Goal: Transaction & Acquisition: Purchase product/service

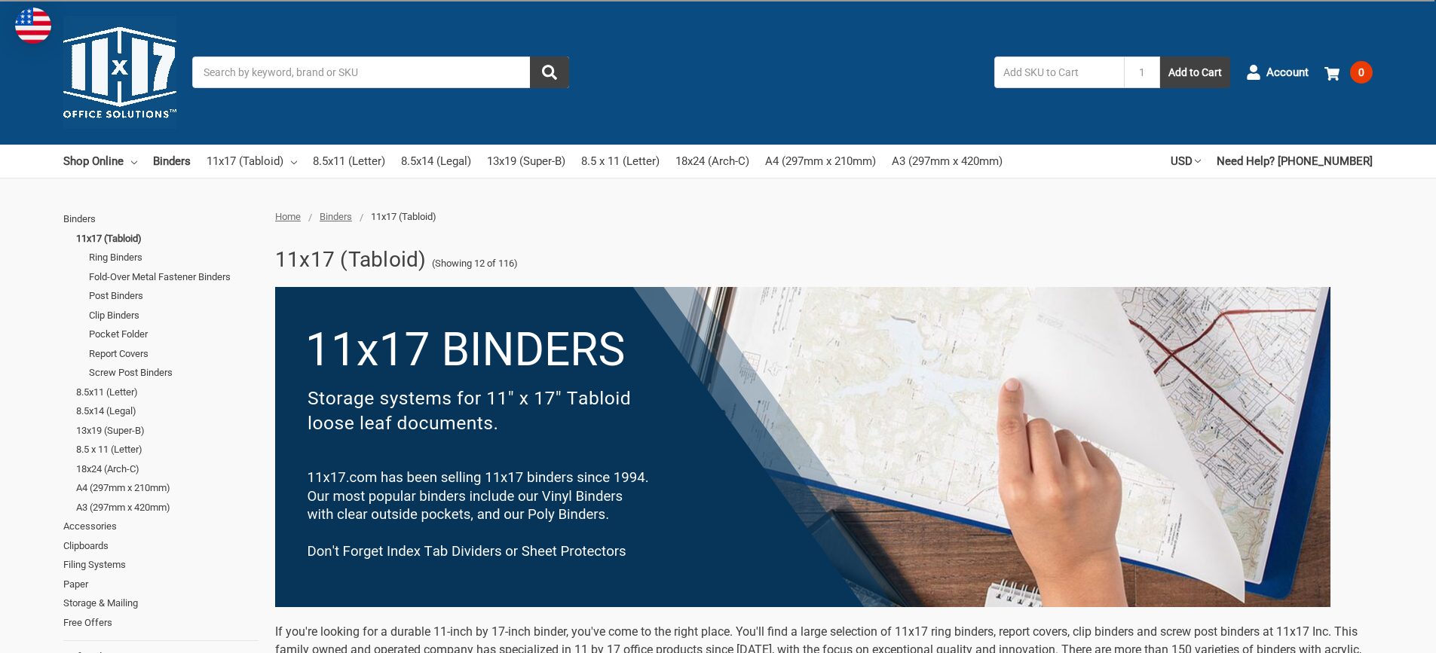
scroll to position [301, 0]
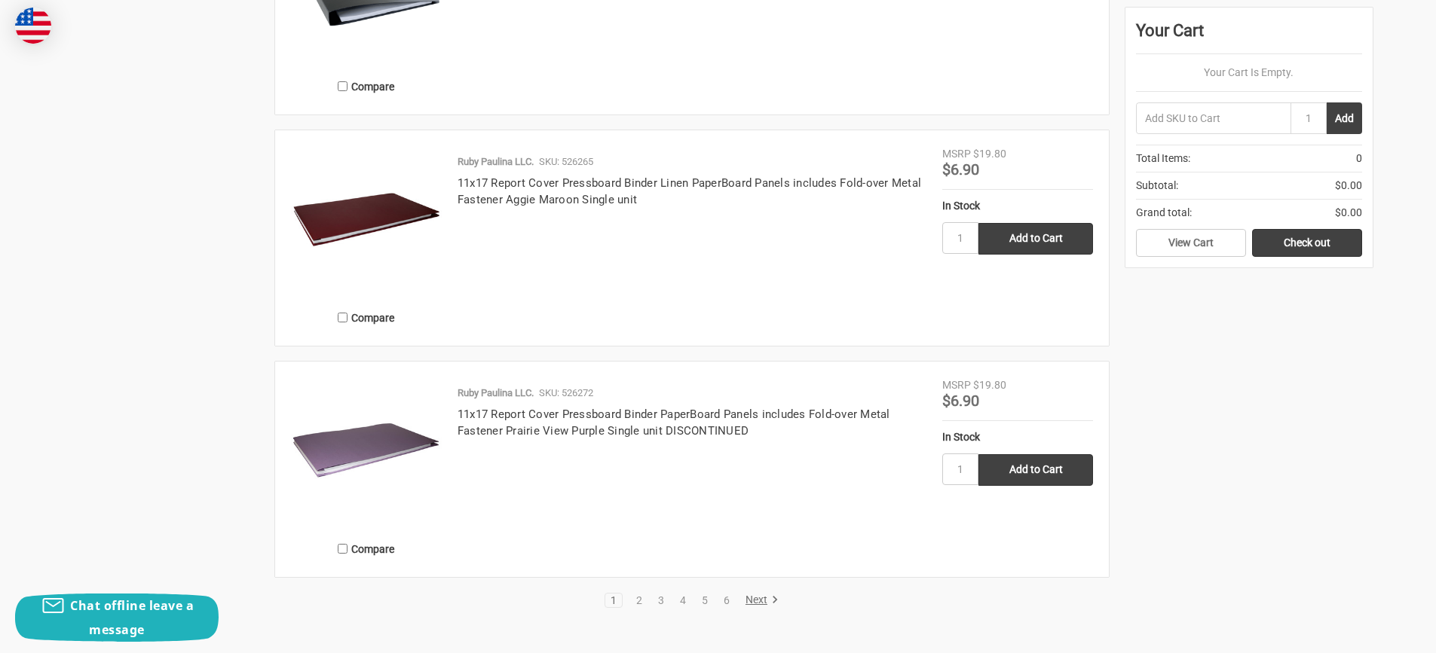
scroll to position [3241, 0]
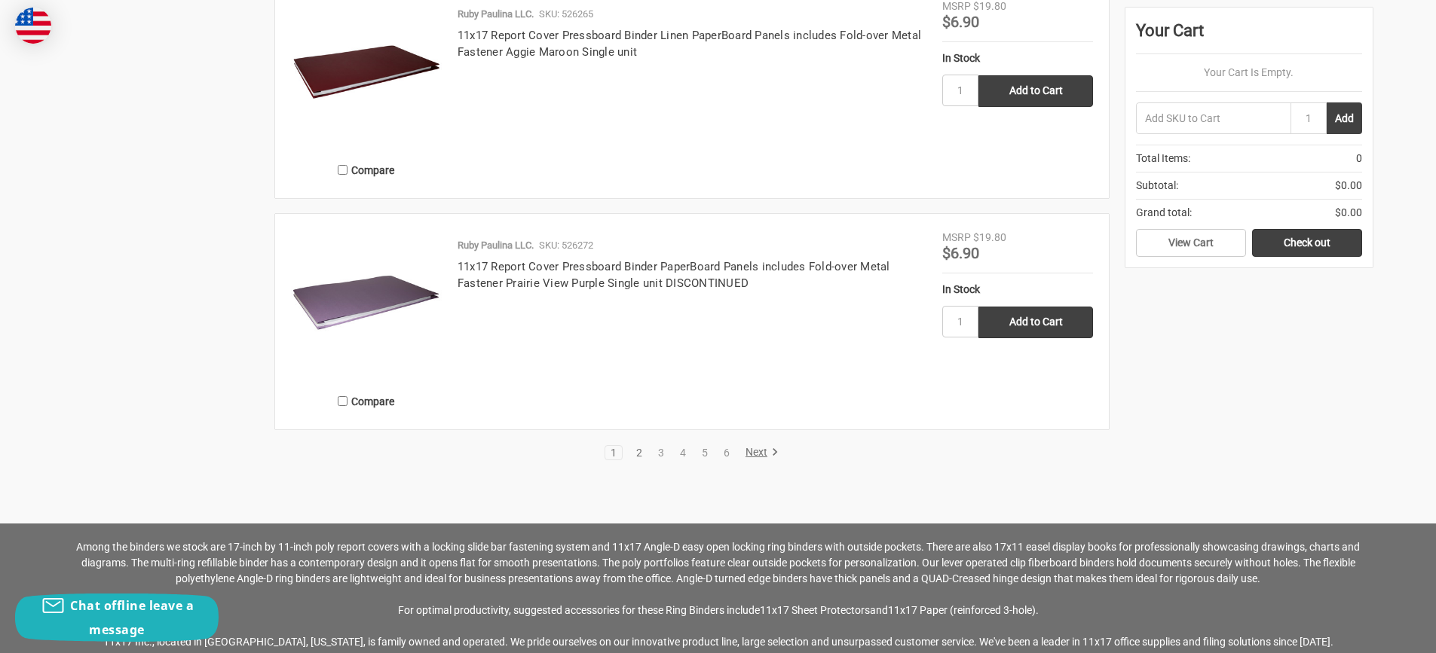
click at [644, 452] on link "2" at bounding box center [639, 453] width 17 height 11
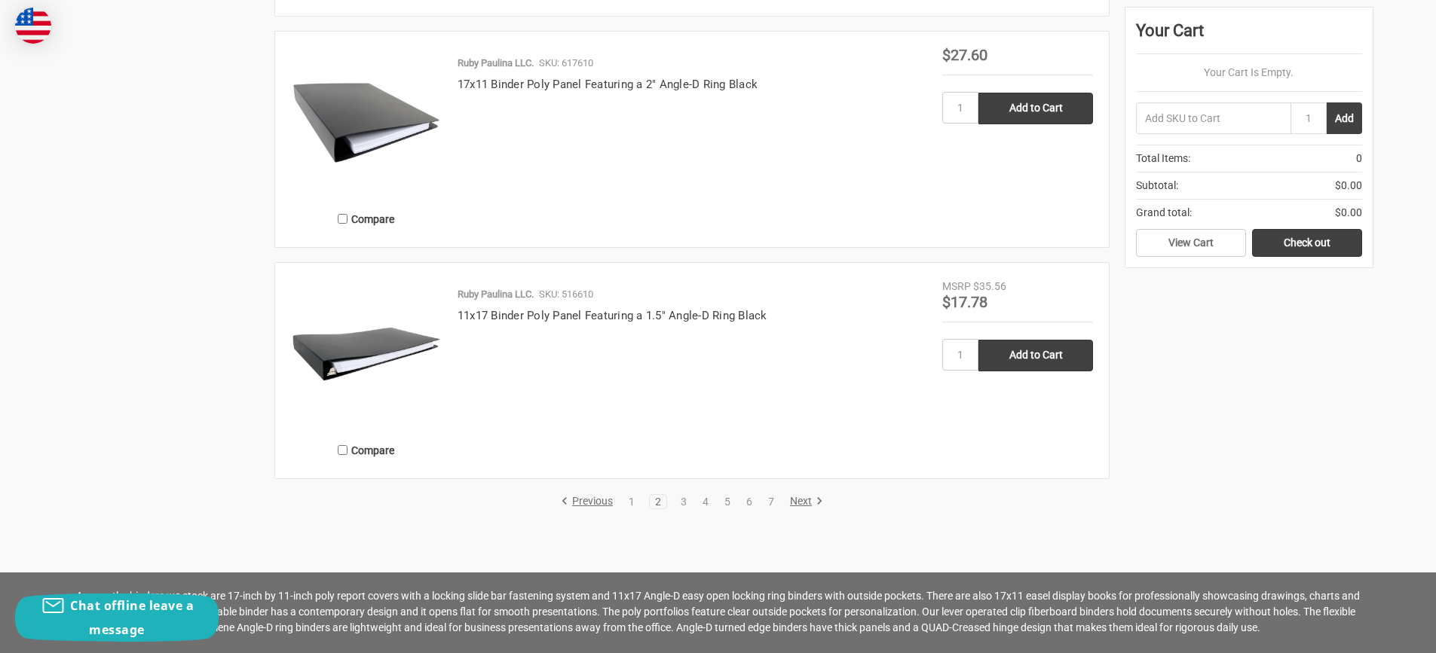
scroll to position [3015, 0]
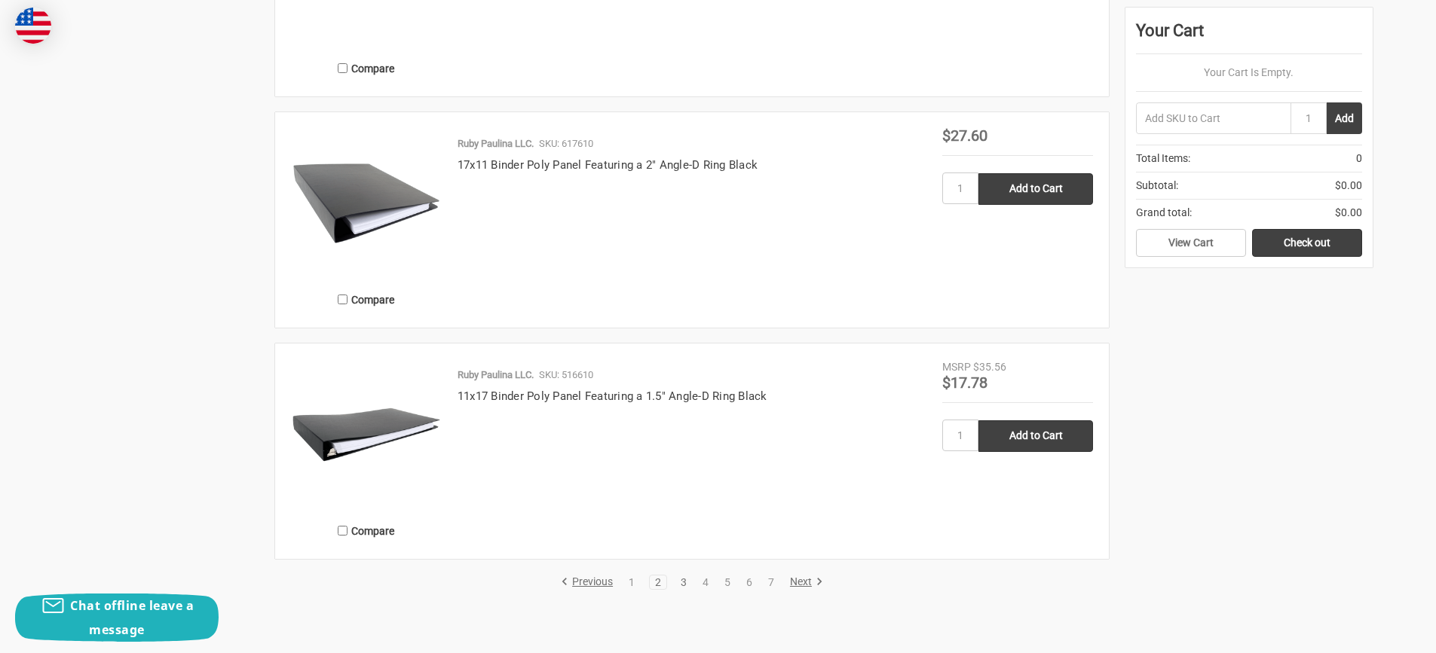
click at [681, 583] on link "3" at bounding box center [683, 582] width 17 height 11
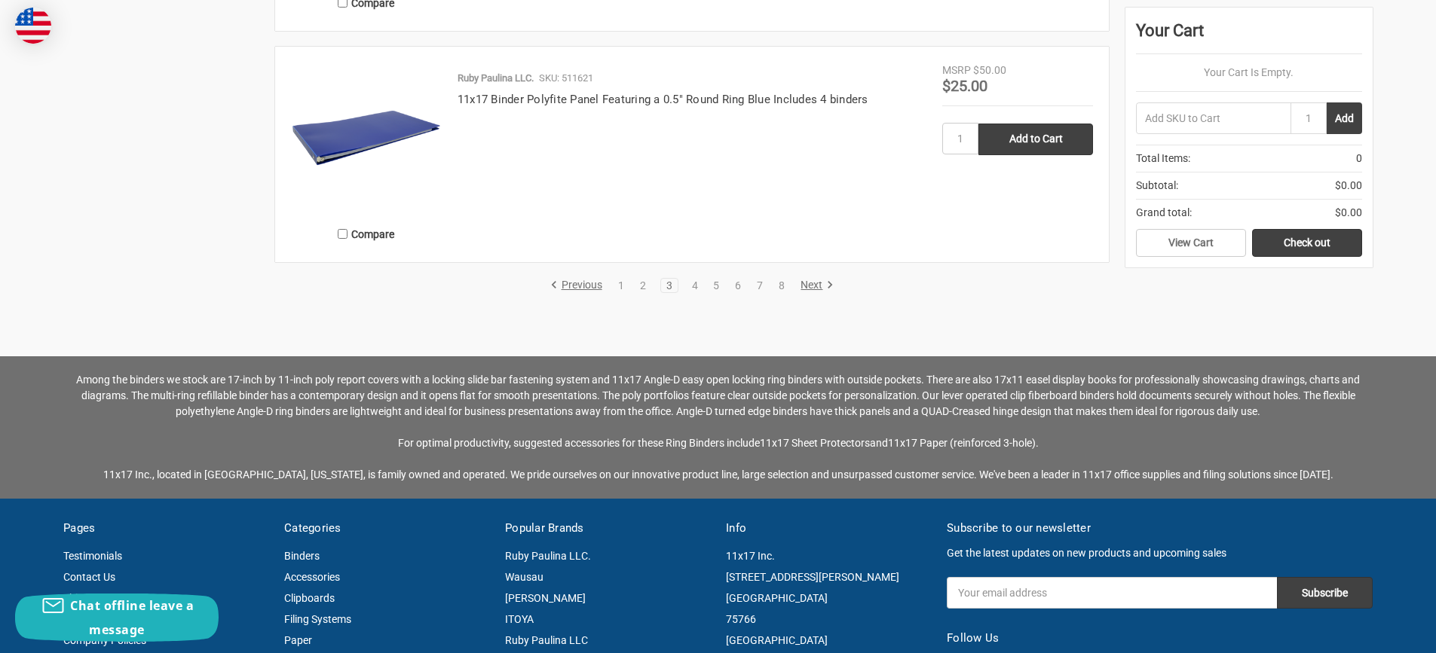
scroll to position [3316, 0]
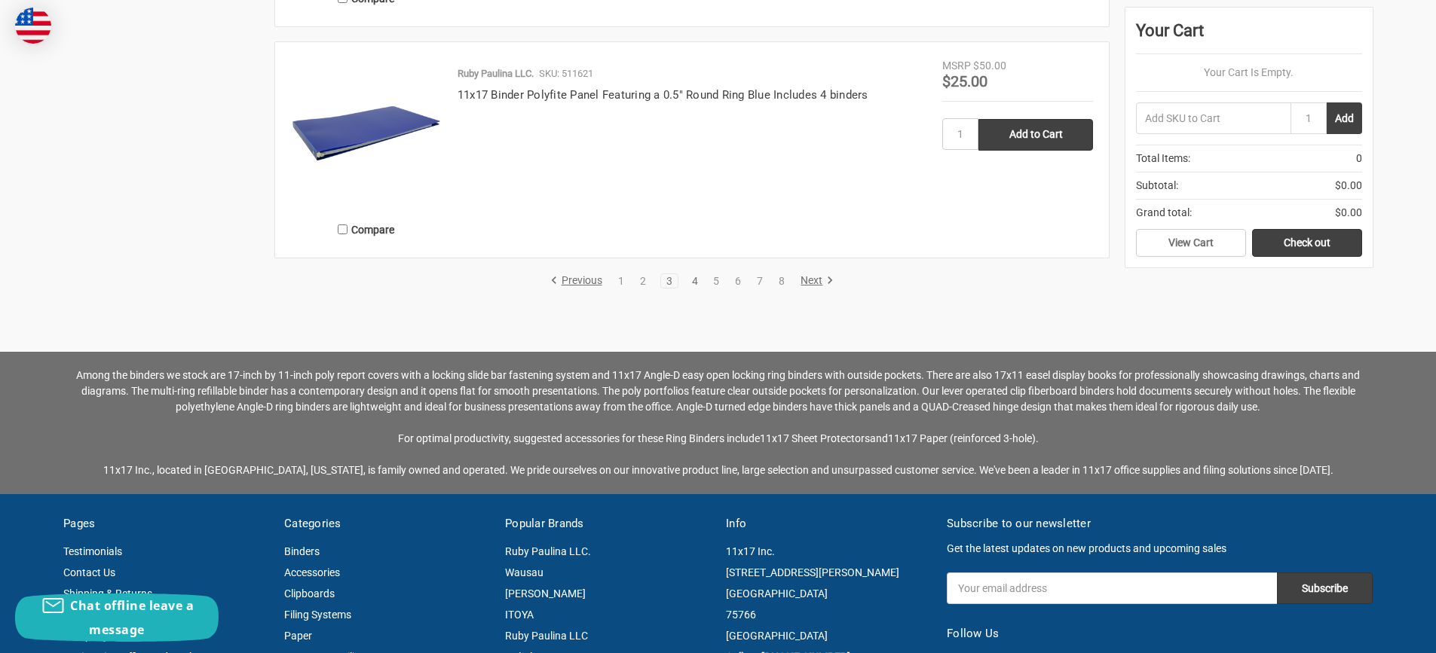
click at [700, 281] on link "4" at bounding box center [695, 281] width 17 height 11
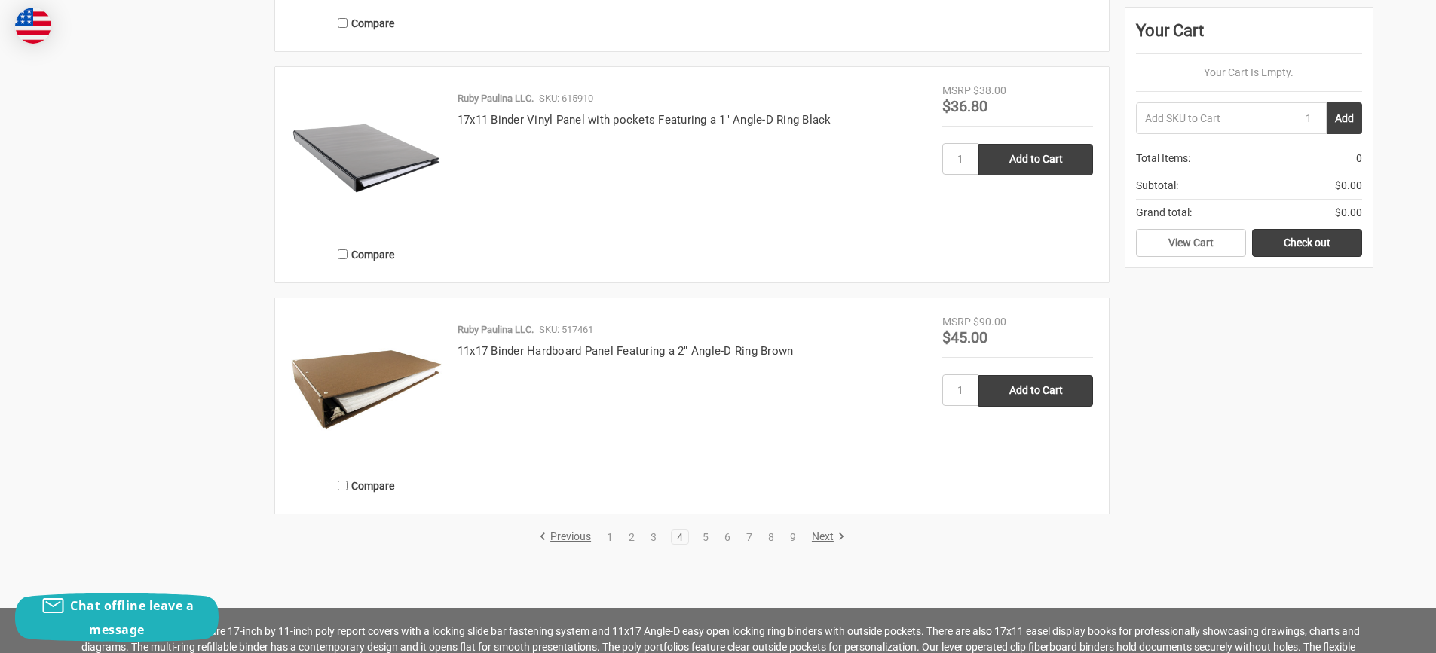
scroll to position [3241, 0]
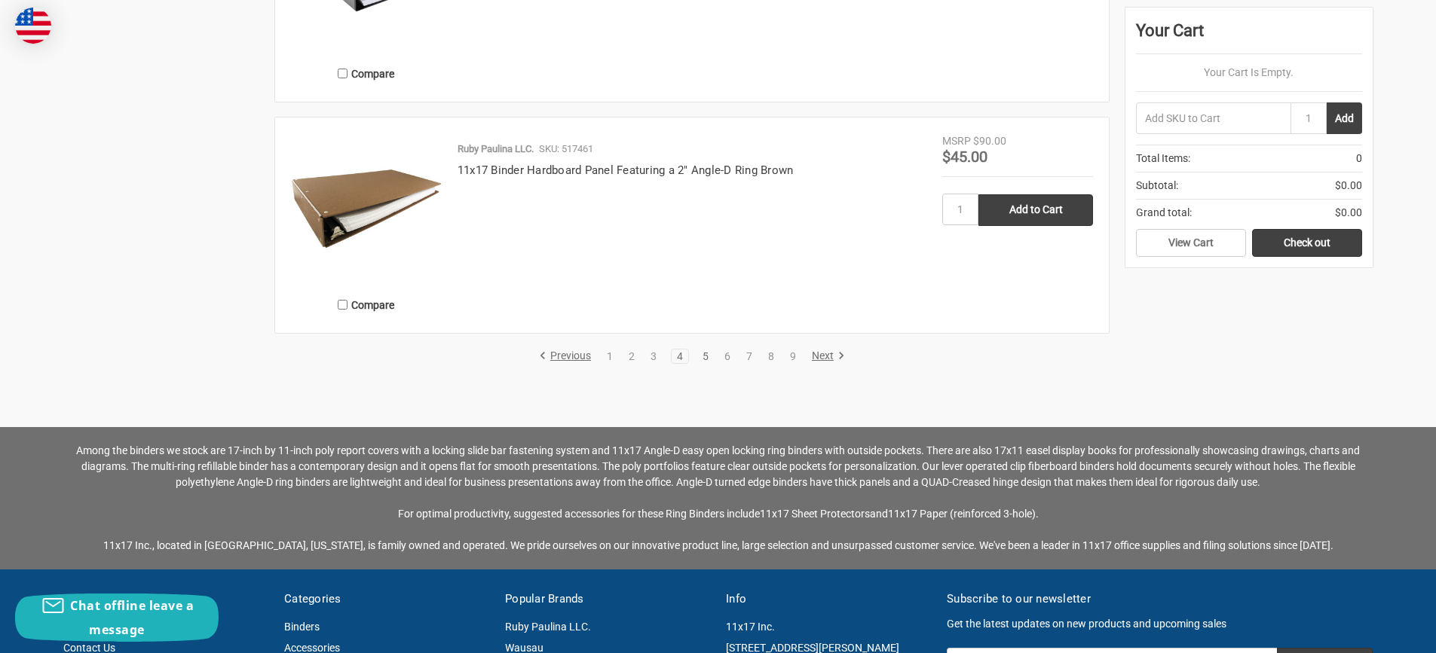
click at [706, 359] on link "5" at bounding box center [705, 356] width 17 height 11
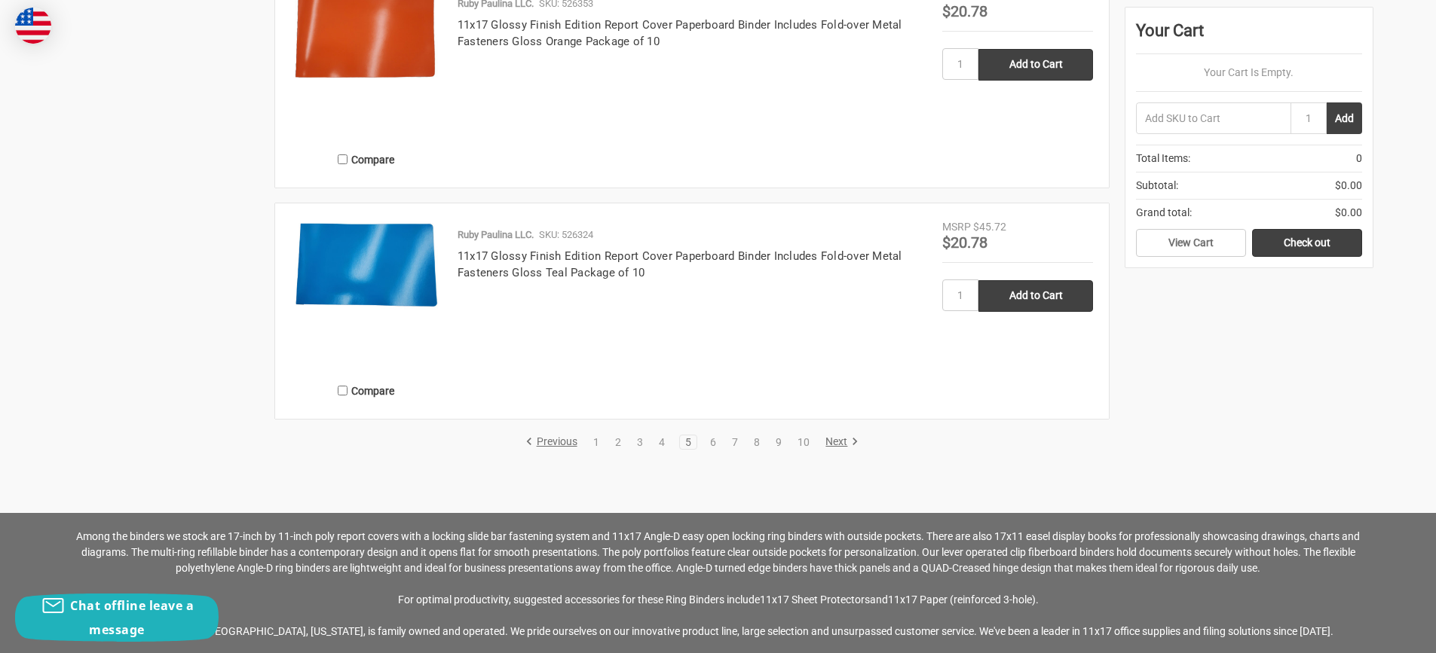
scroll to position [3316, 0]
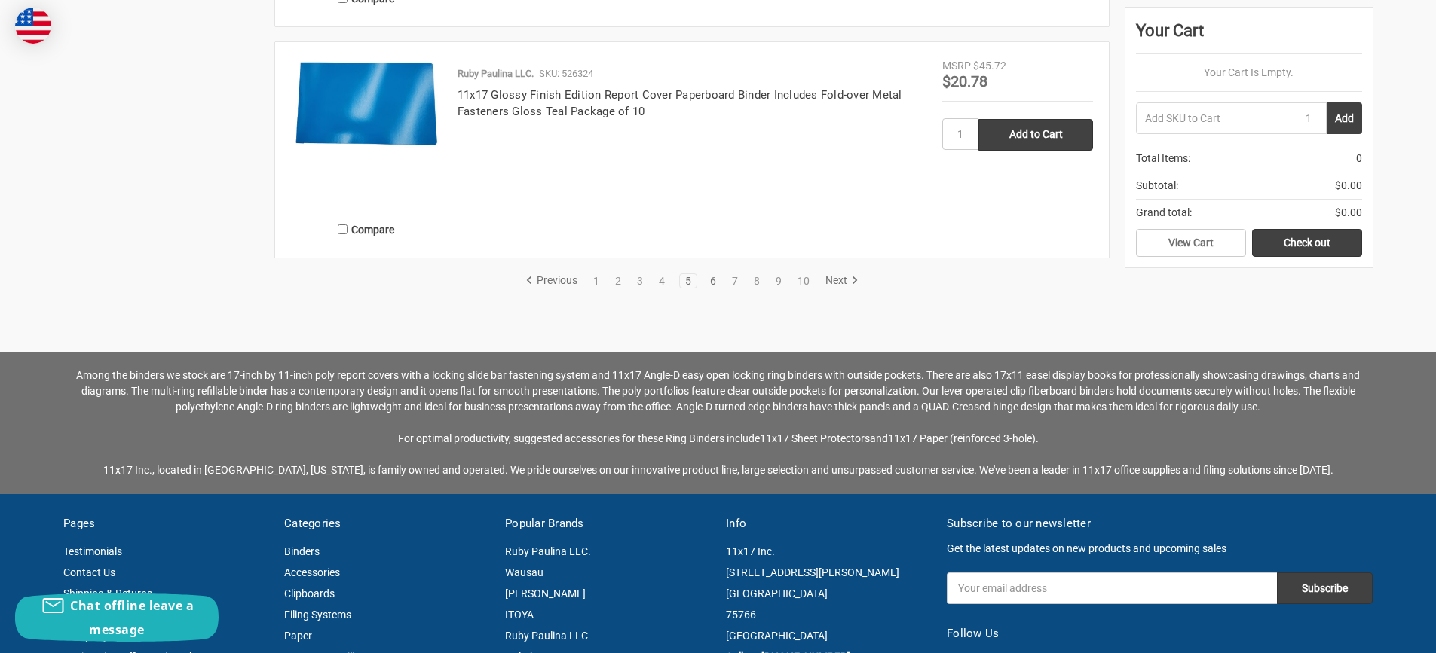
click at [716, 283] on link "6" at bounding box center [713, 281] width 17 height 11
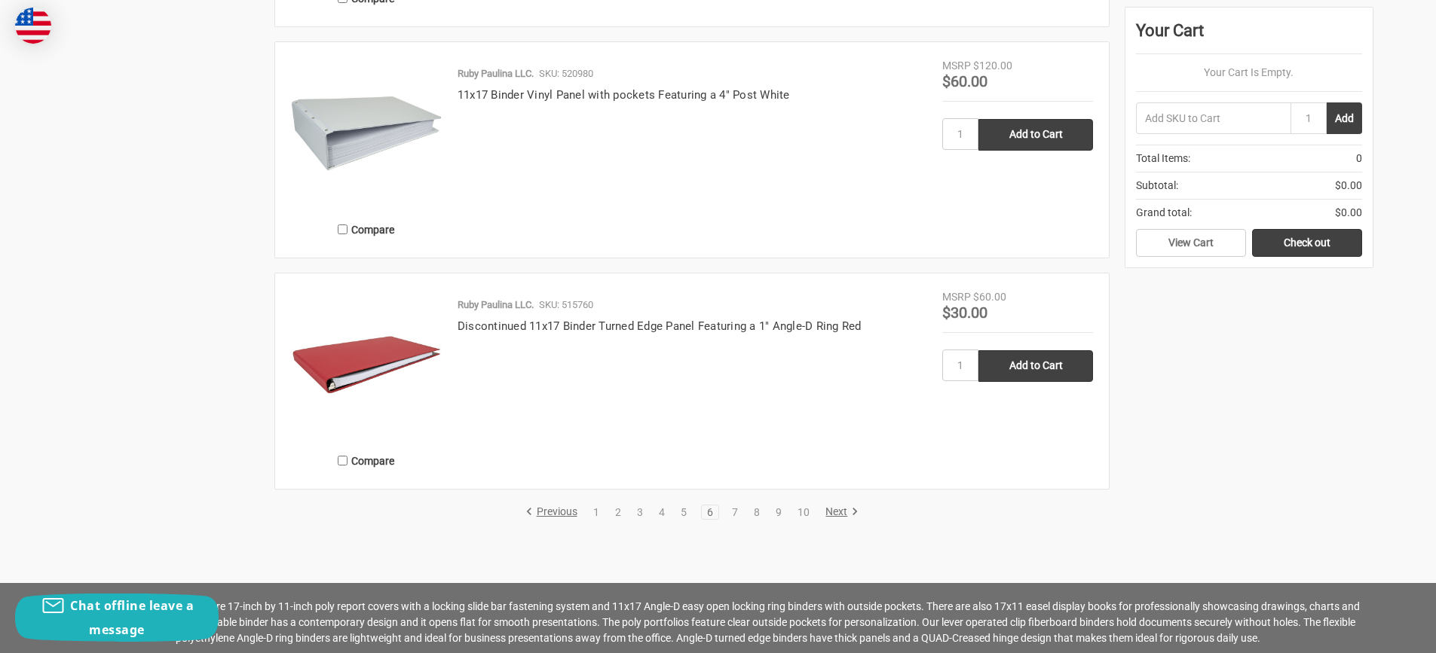
scroll to position [3090, 0]
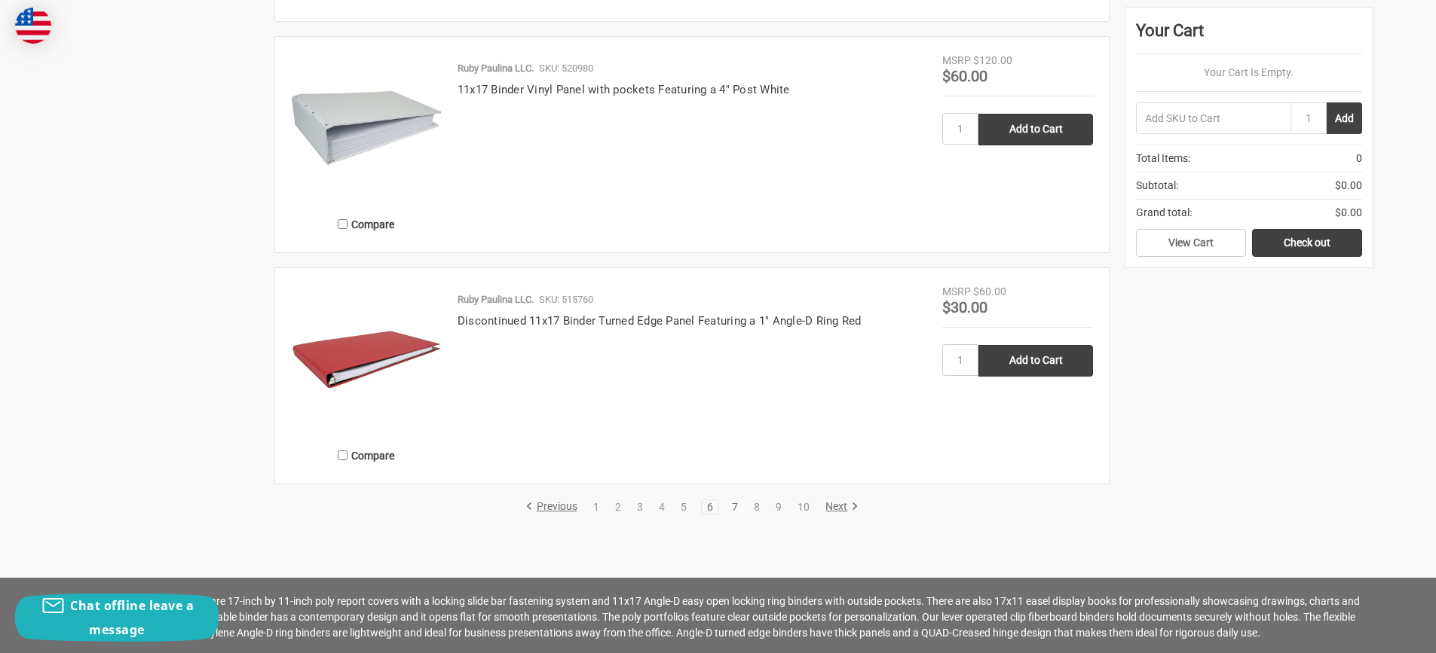
click at [736, 511] on link "7" at bounding box center [735, 507] width 17 height 11
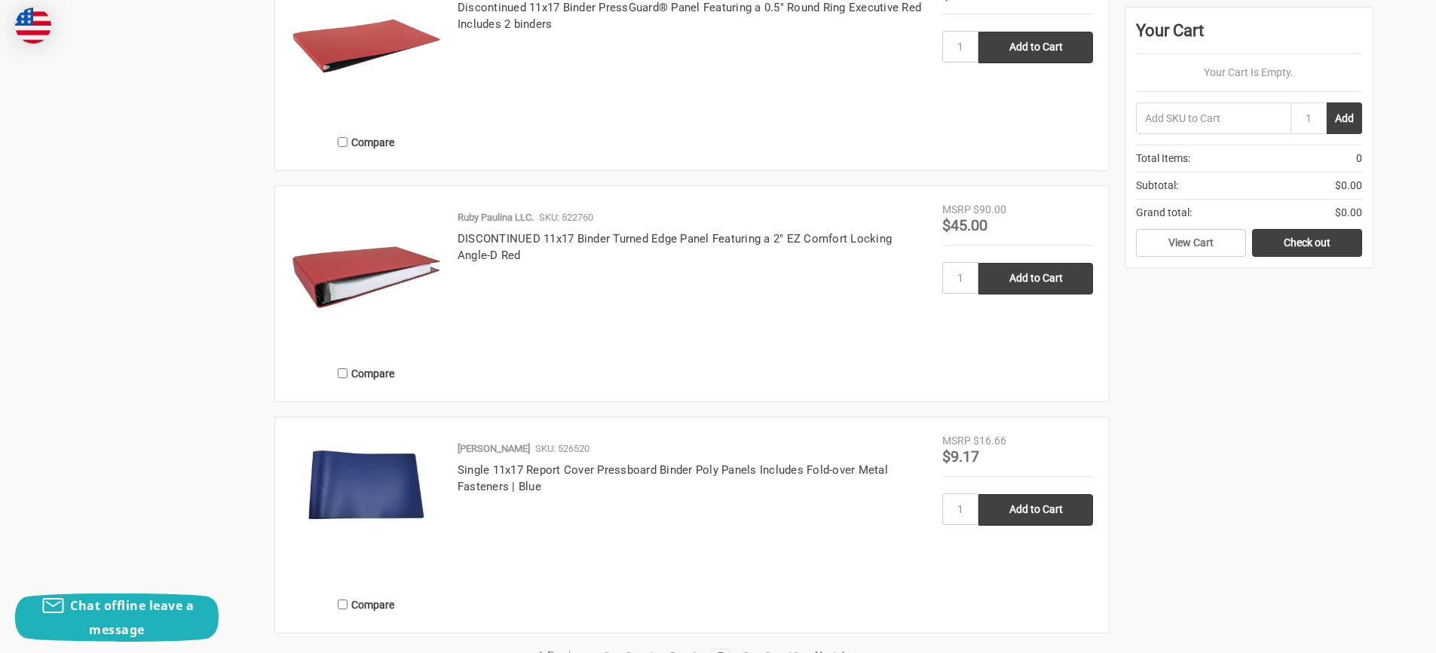
scroll to position [3090, 0]
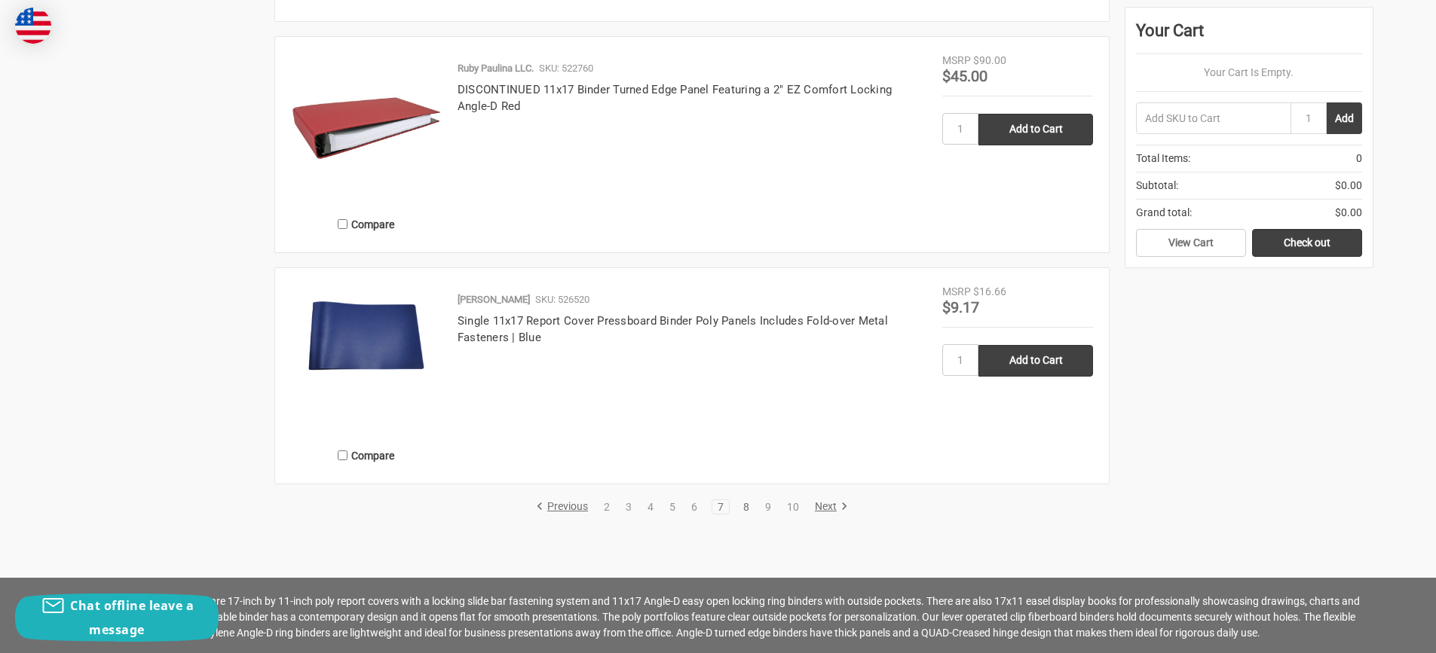
click at [753, 504] on link "8" at bounding box center [746, 507] width 17 height 11
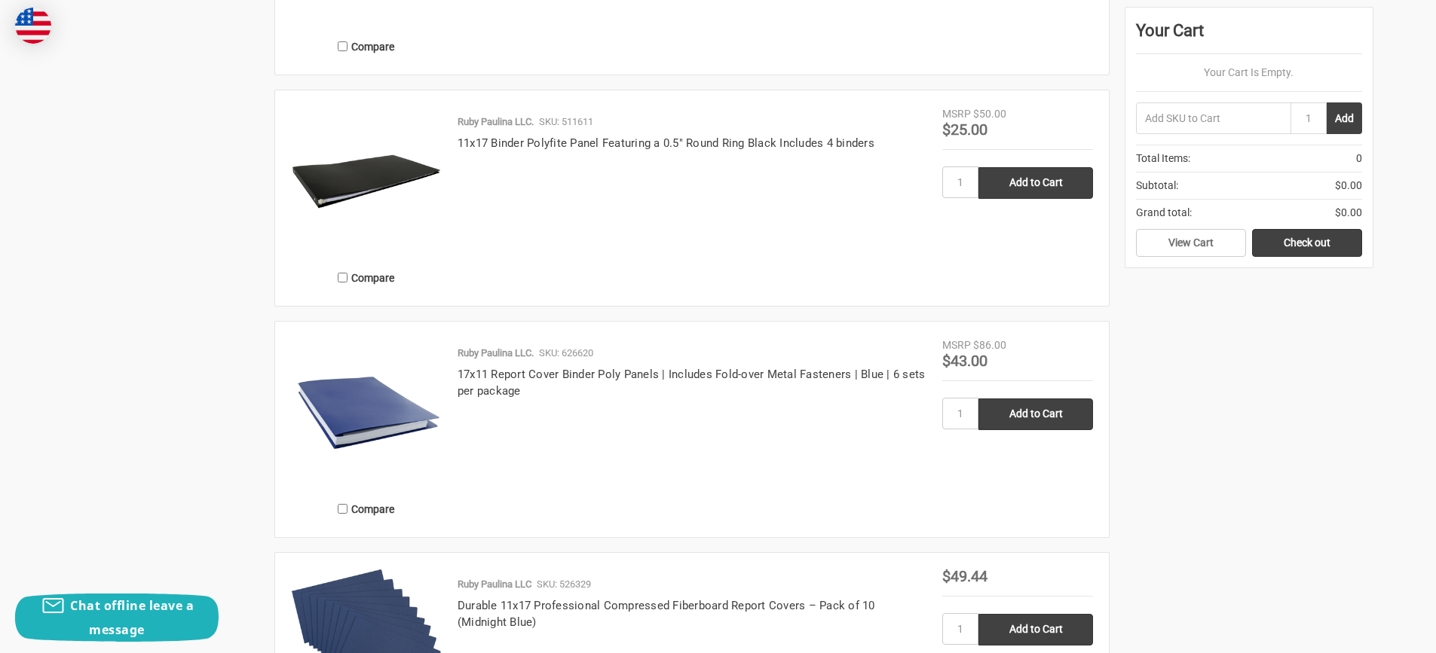
scroll to position [3015, 0]
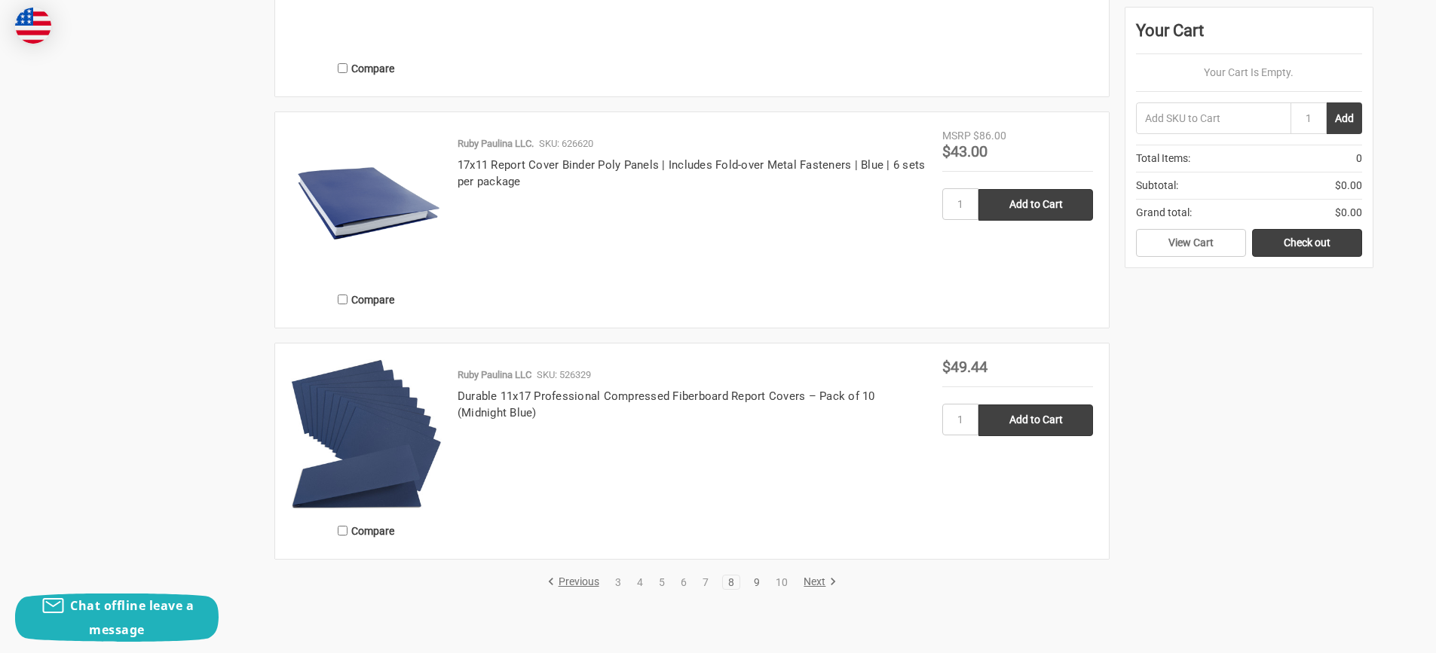
click at [763, 583] on link "9" at bounding box center [756, 582] width 17 height 11
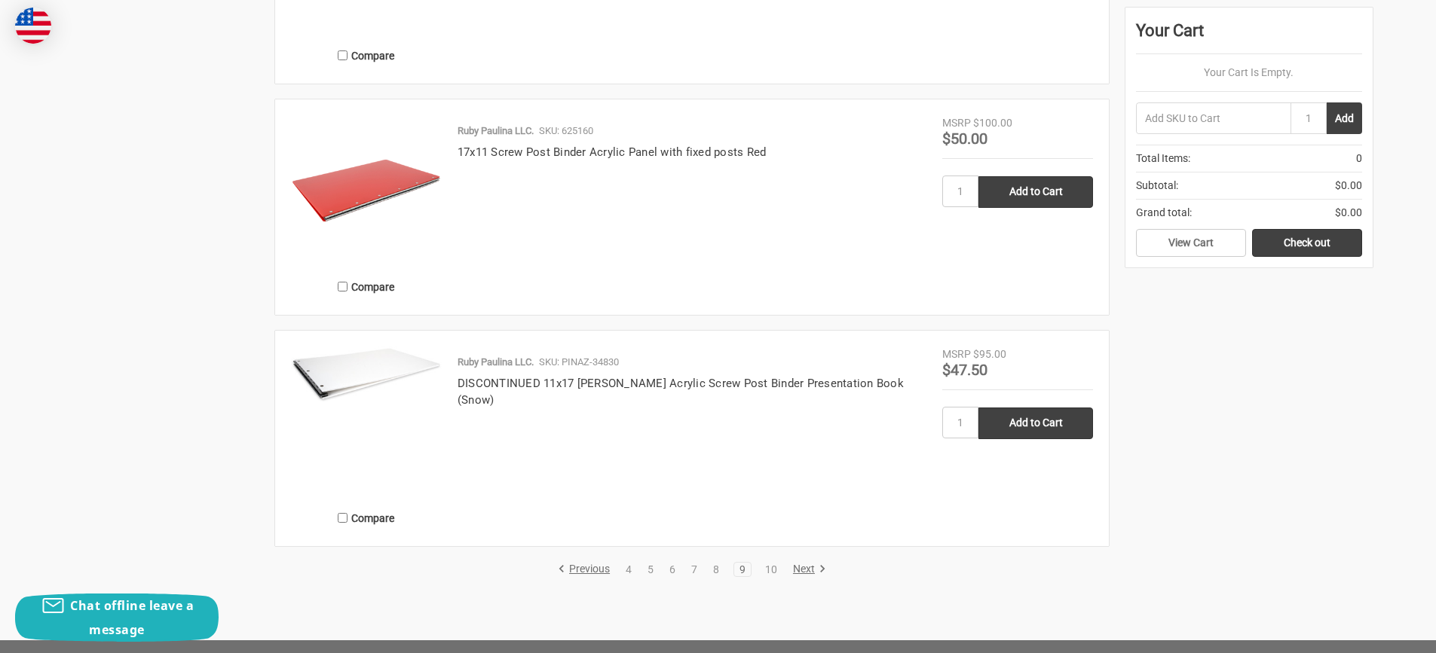
scroll to position [3165, 0]
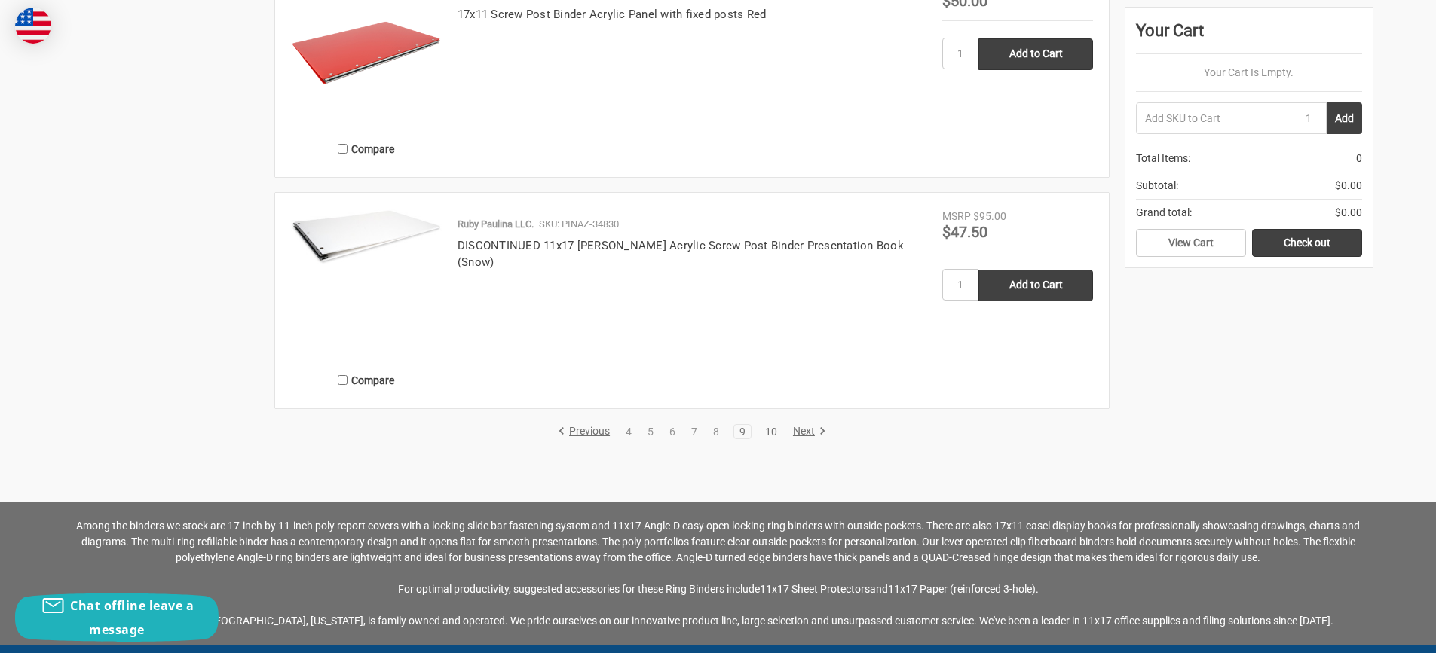
click at [780, 433] on link "10" at bounding box center [771, 432] width 23 height 11
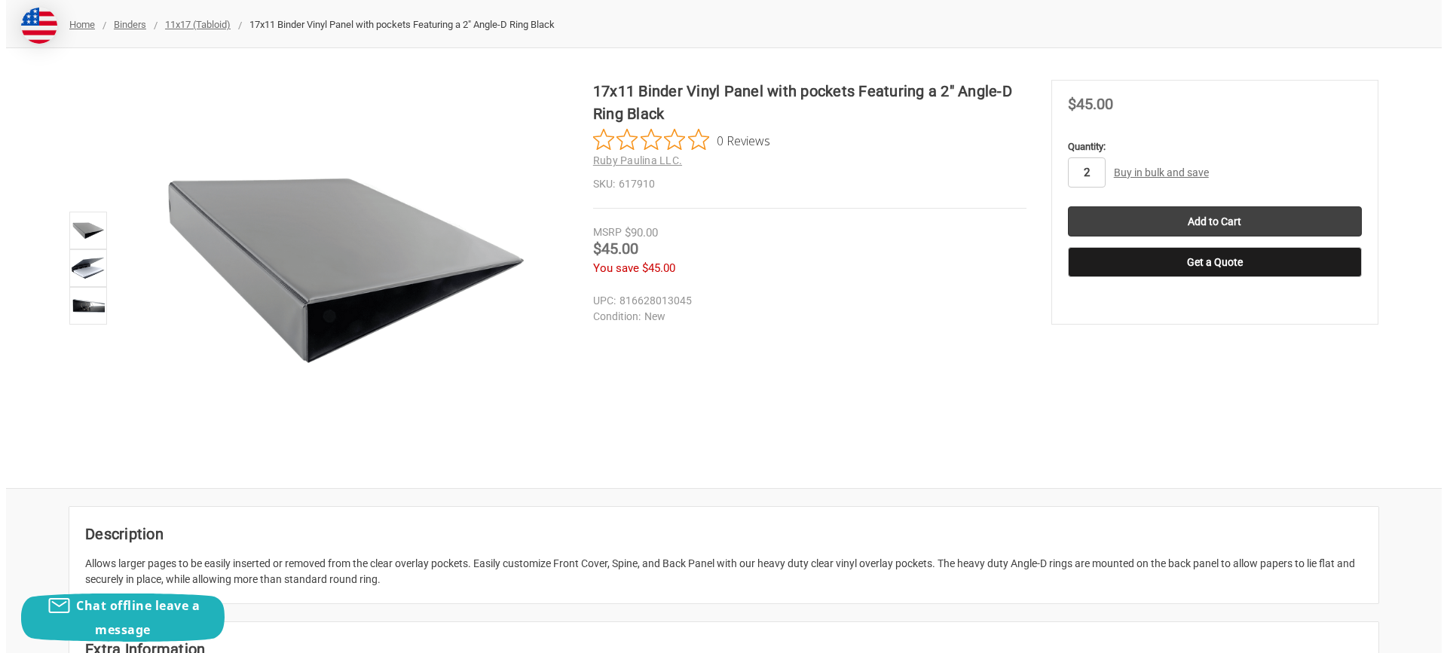
scroll to position [226, 0]
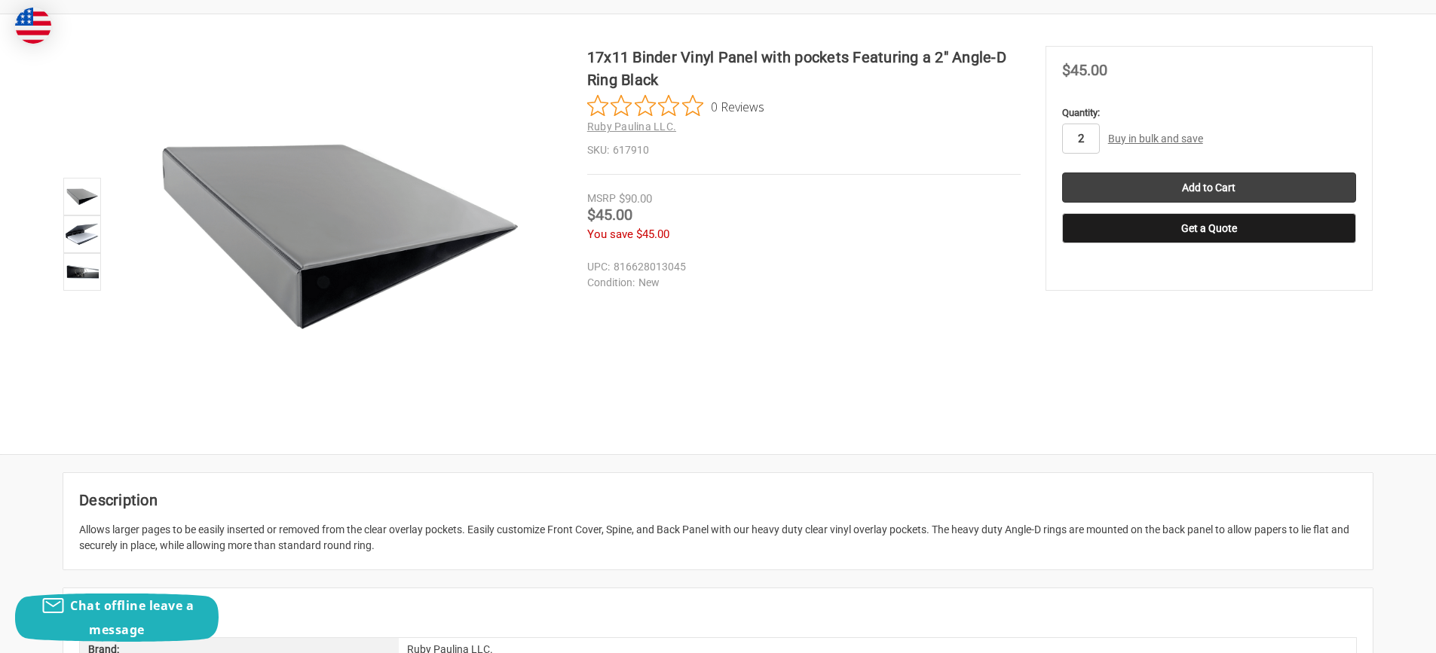
type input "2"
click at [985, 345] on div "17x11 Binder Vinyl Panel with pockets Featuring a 2" Angle-D Ring Black 0 Revie…" at bounding box center [718, 234] width 1436 height 377
click at [1112, 186] on input "Add to Cart" at bounding box center [1209, 188] width 294 height 30
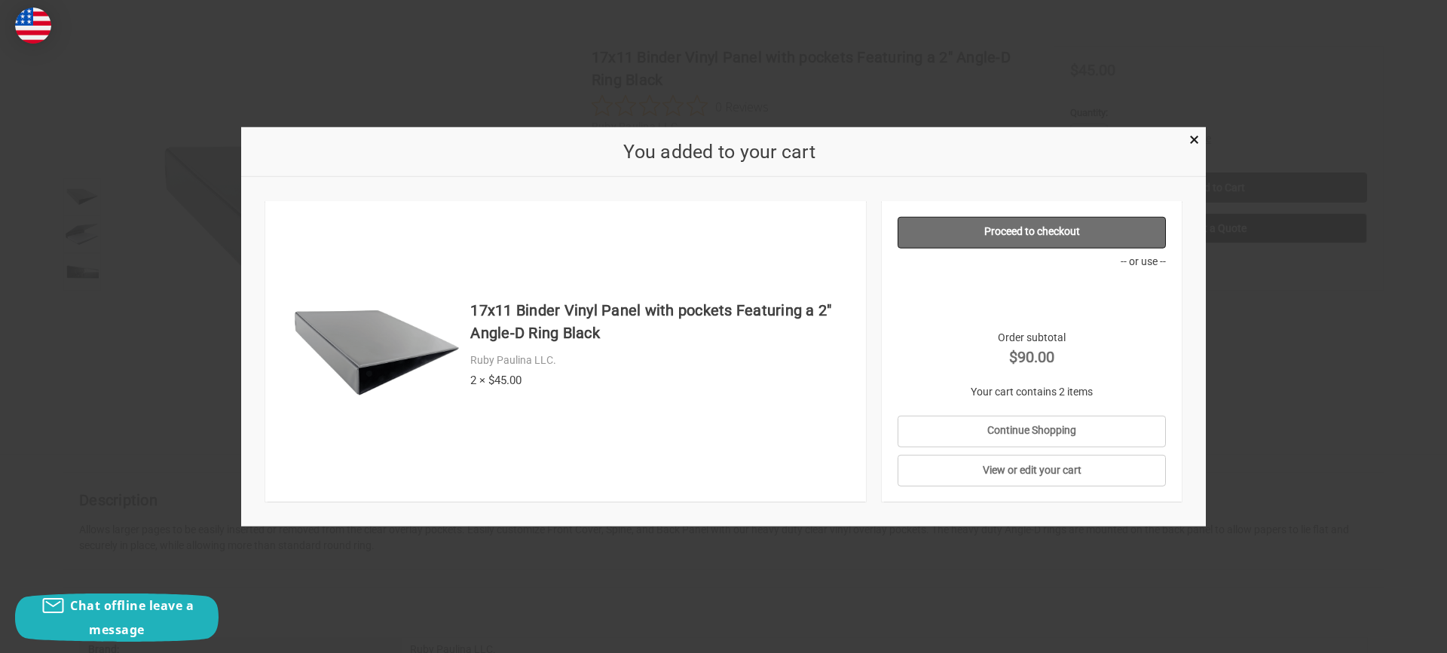
click at [1004, 226] on link "Proceed to checkout" at bounding box center [1032, 232] width 269 height 32
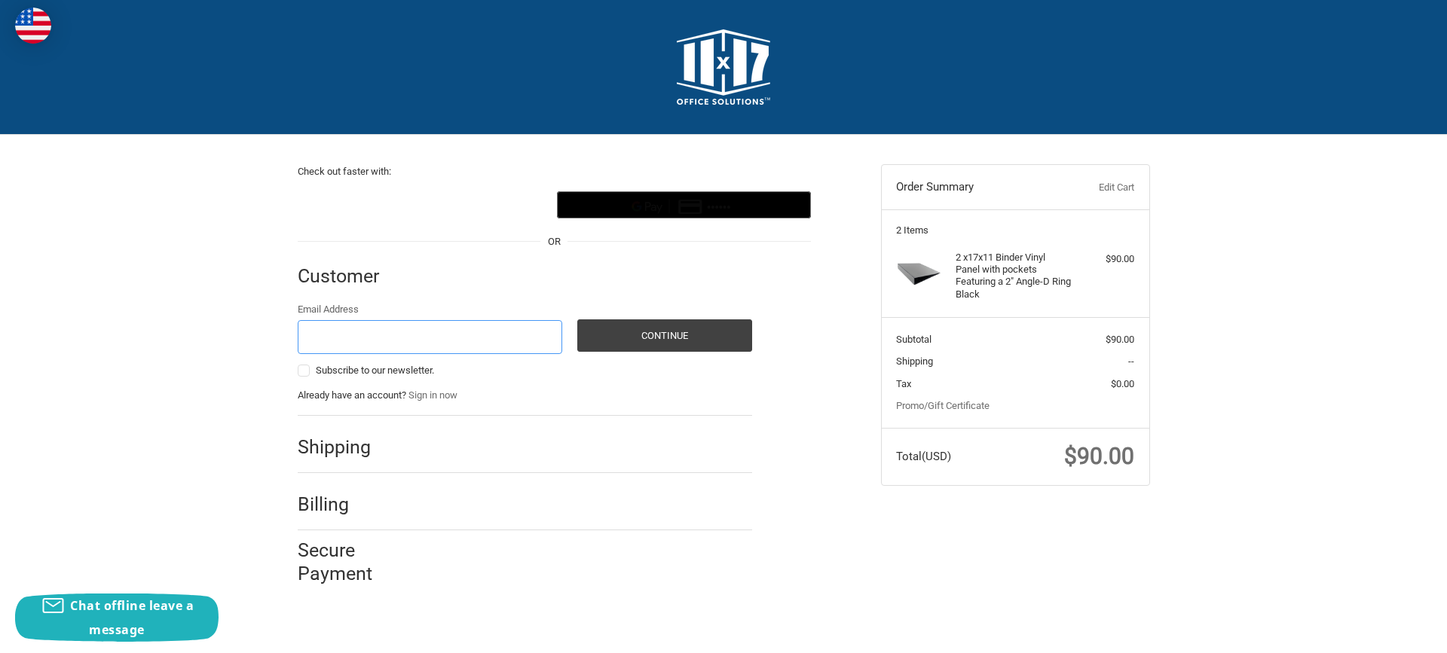
click at [328, 343] on input "Email Address" at bounding box center [430, 337] width 265 height 34
type input "mm@saintandrew.org"
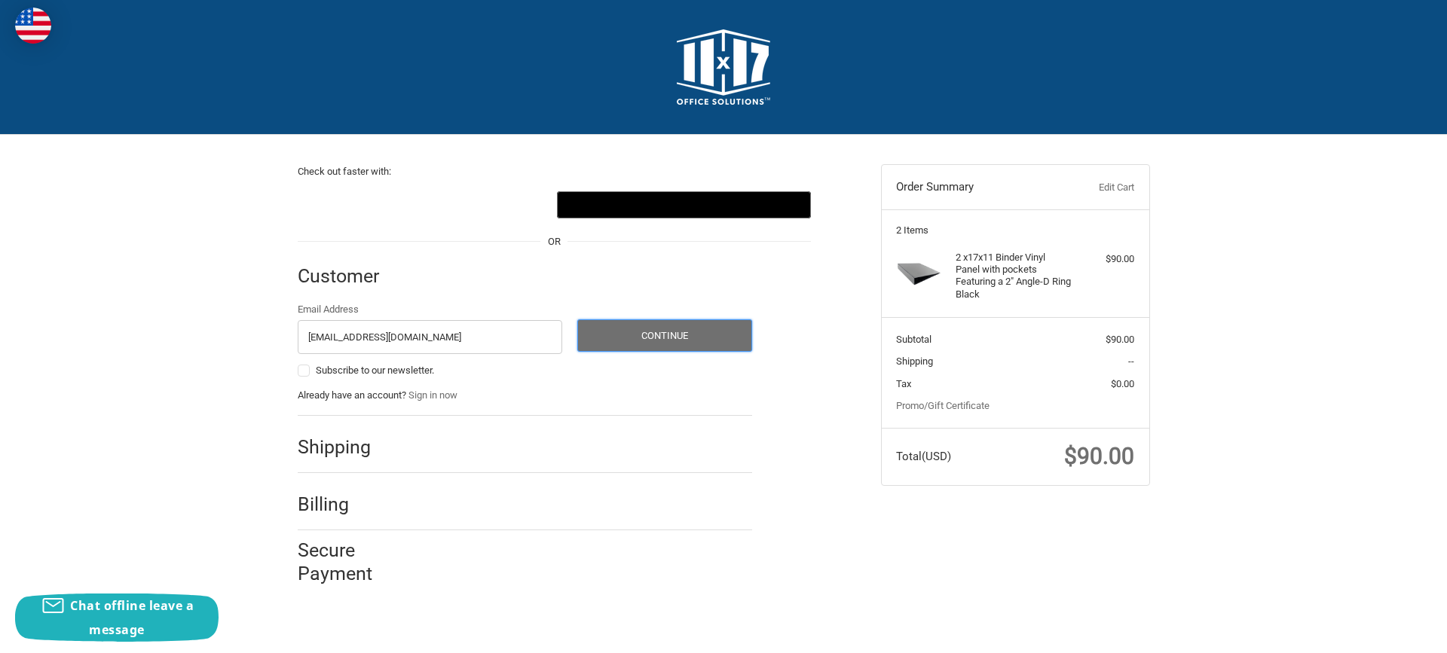
click at [698, 329] on button "Continue" at bounding box center [664, 336] width 175 height 32
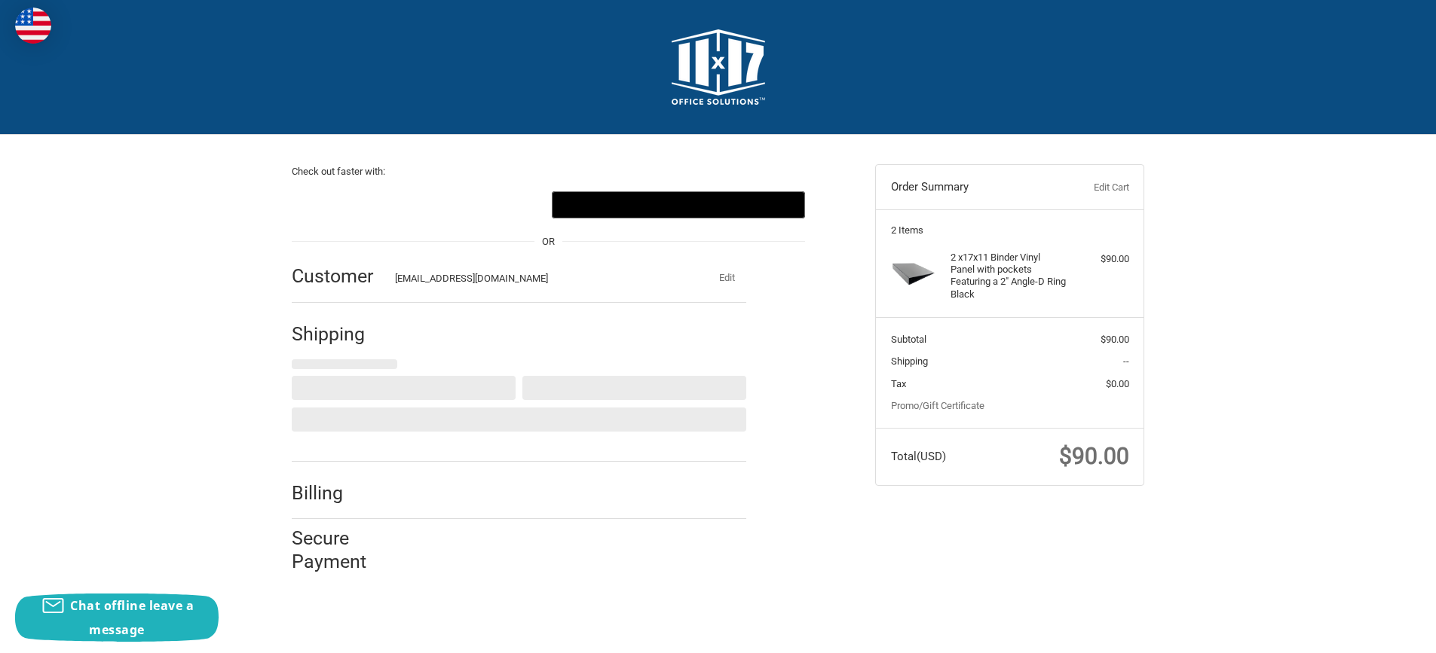
select select "US"
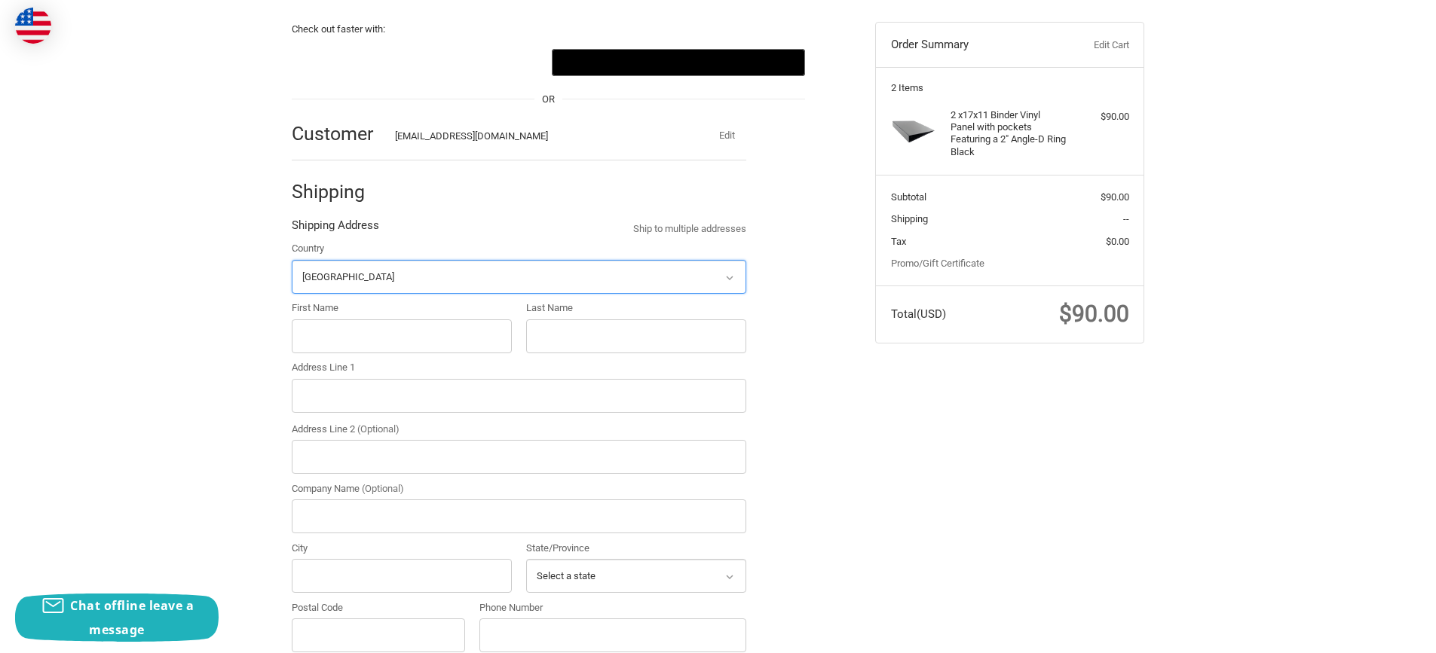
scroll to position [172, 0]
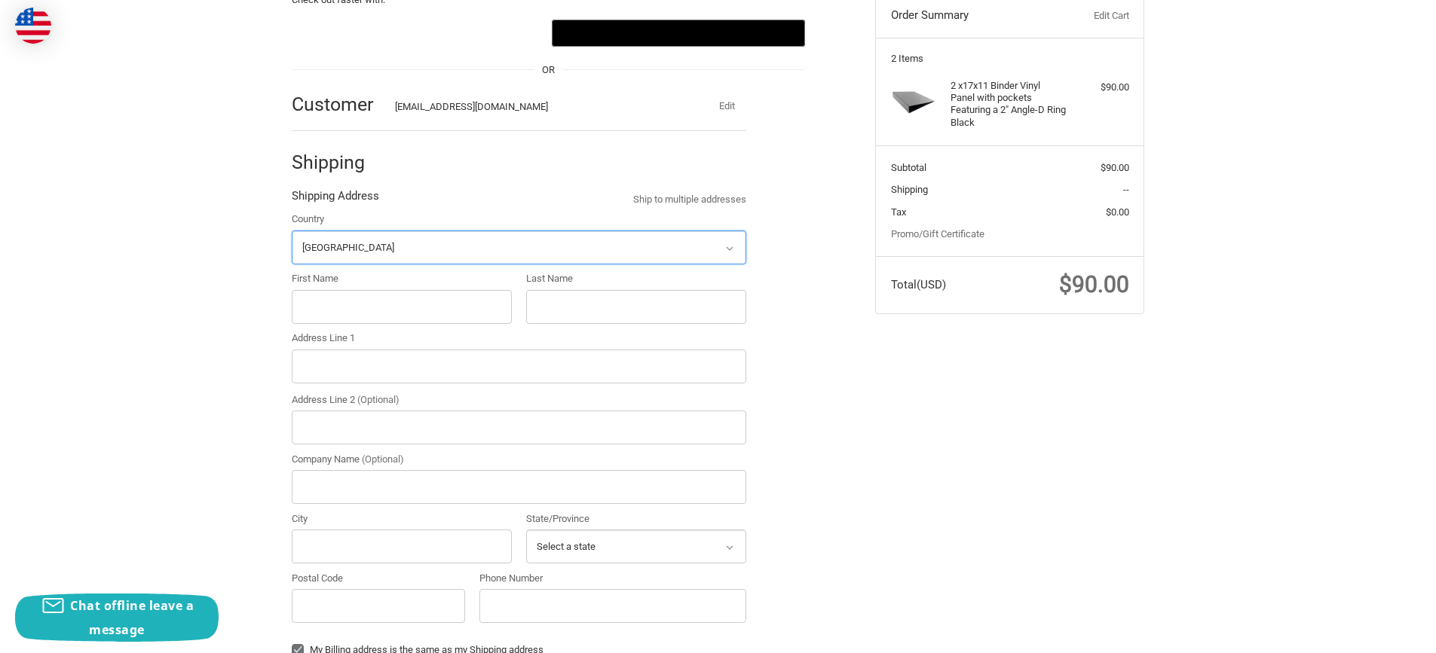
click at [393, 238] on select "Select a country Afghanistan Åland Islands Albania Algeria American Samoa Andor…" at bounding box center [519, 248] width 454 height 34
click at [292, 231] on select "Select a country Afghanistan Åland Islands Albania Algeria American Samoa Andor…" at bounding box center [519, 248] width 454 height 34
click at [335, 300] on input "First Name" at bounding box center [402, 307] width 220 height 34
type input "Gregory"
type input "Santa Croce"
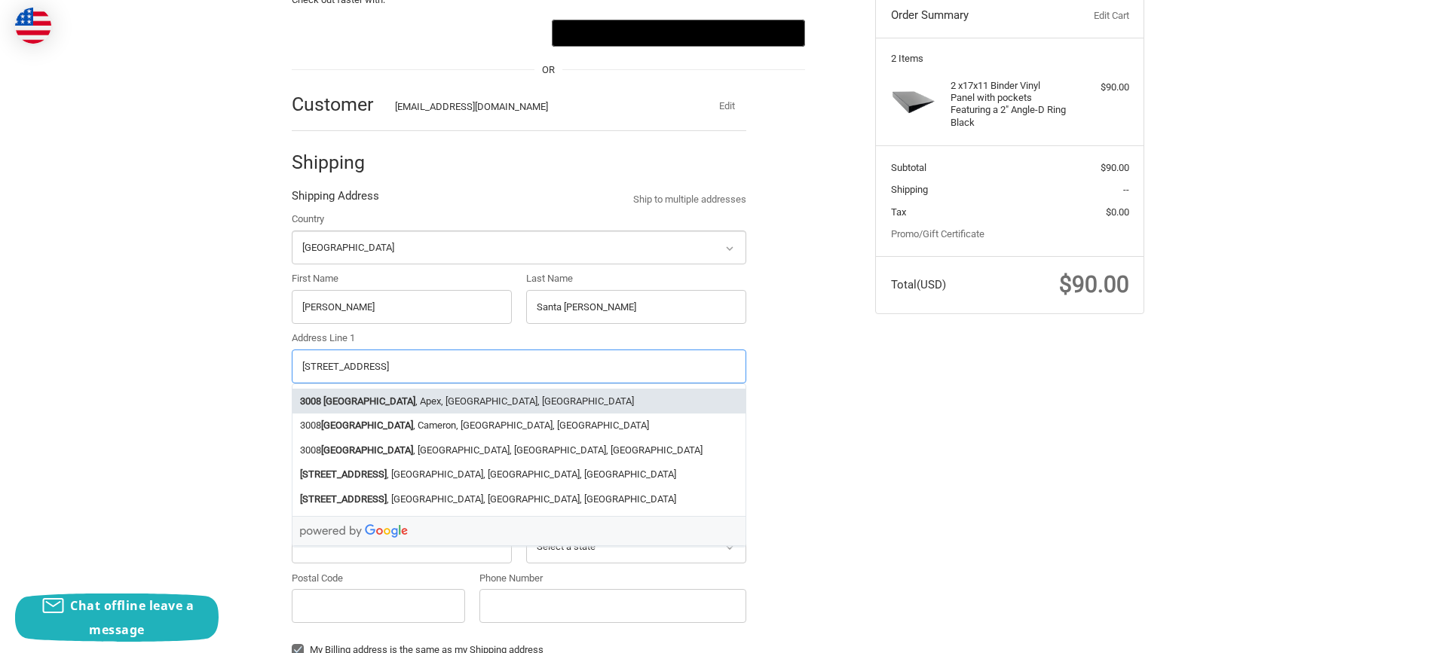
click at [441, 403] on li "3008 Old Raleigh Road , Apex, NC, USA" at bounding box center [518, 401] width 453 height 25
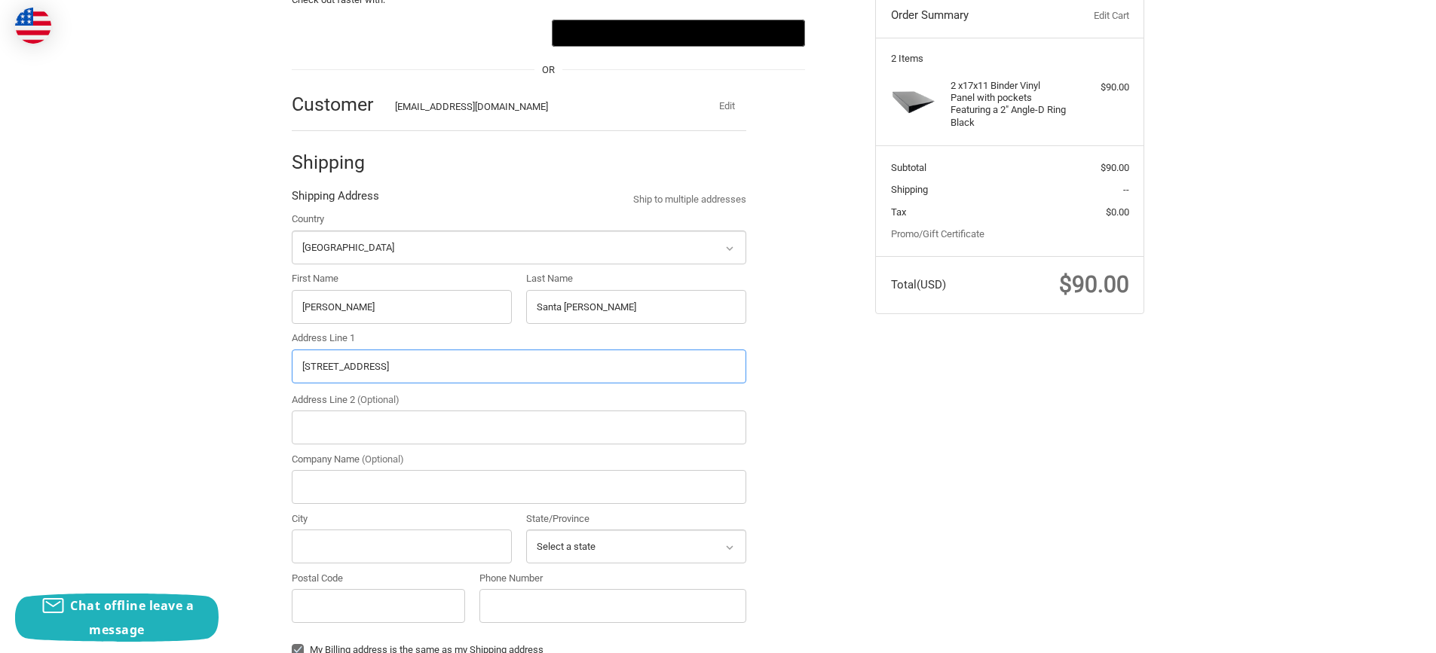
type input "3008 Old Raleigh Road"
type input "Apex"
type input "27502"
select select "NC"
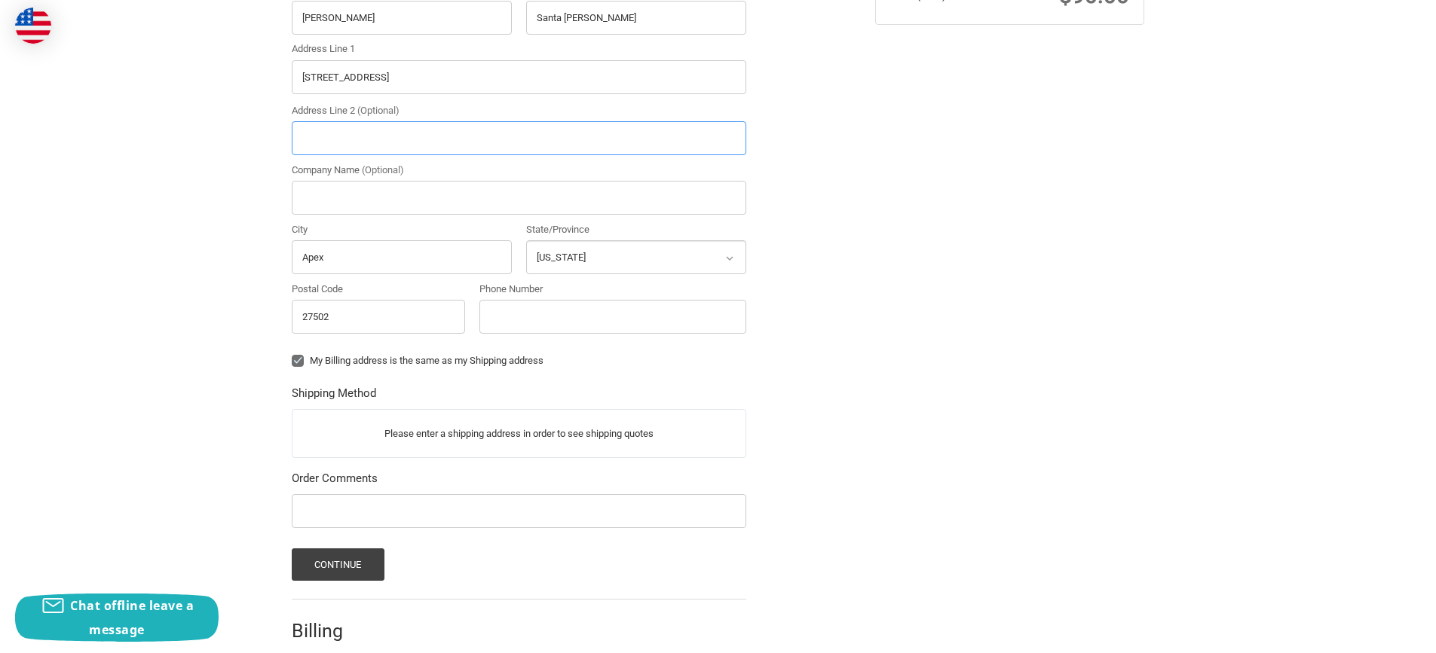
scroll to position [549, 0]
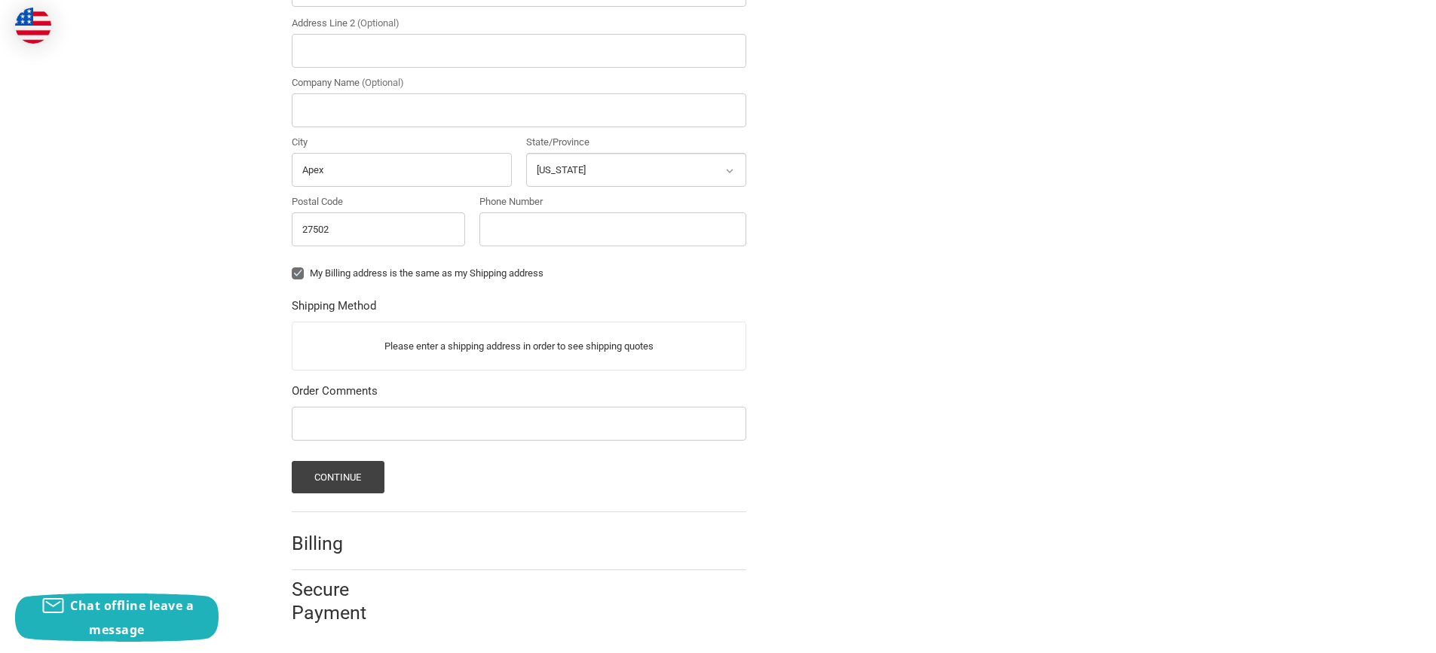
click at [561, 335] on p "Please enter a shipping address in order to see shipping quotes" at bounding box center [518, 346] width 453 height 29
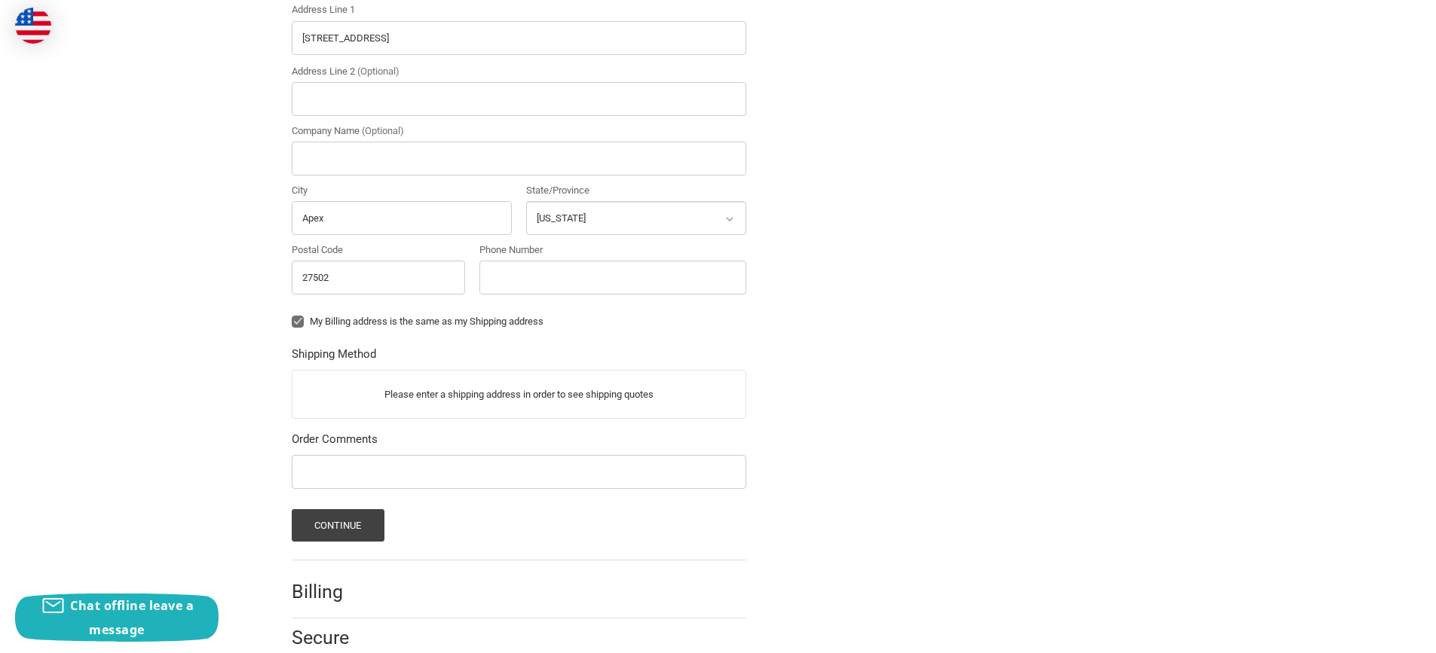
scroll to position [473, 0]
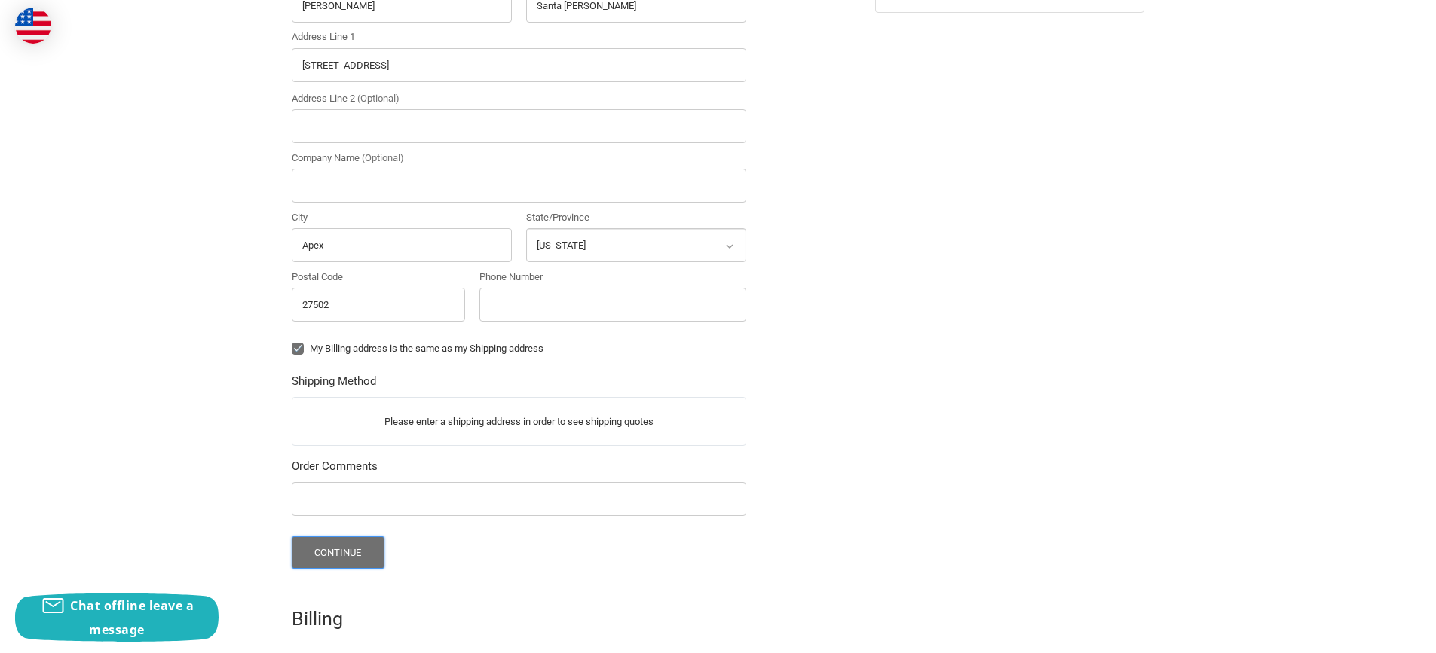
click at [336, 556] on button "Continue" at bounding box center [338, 553] width 93 height 32
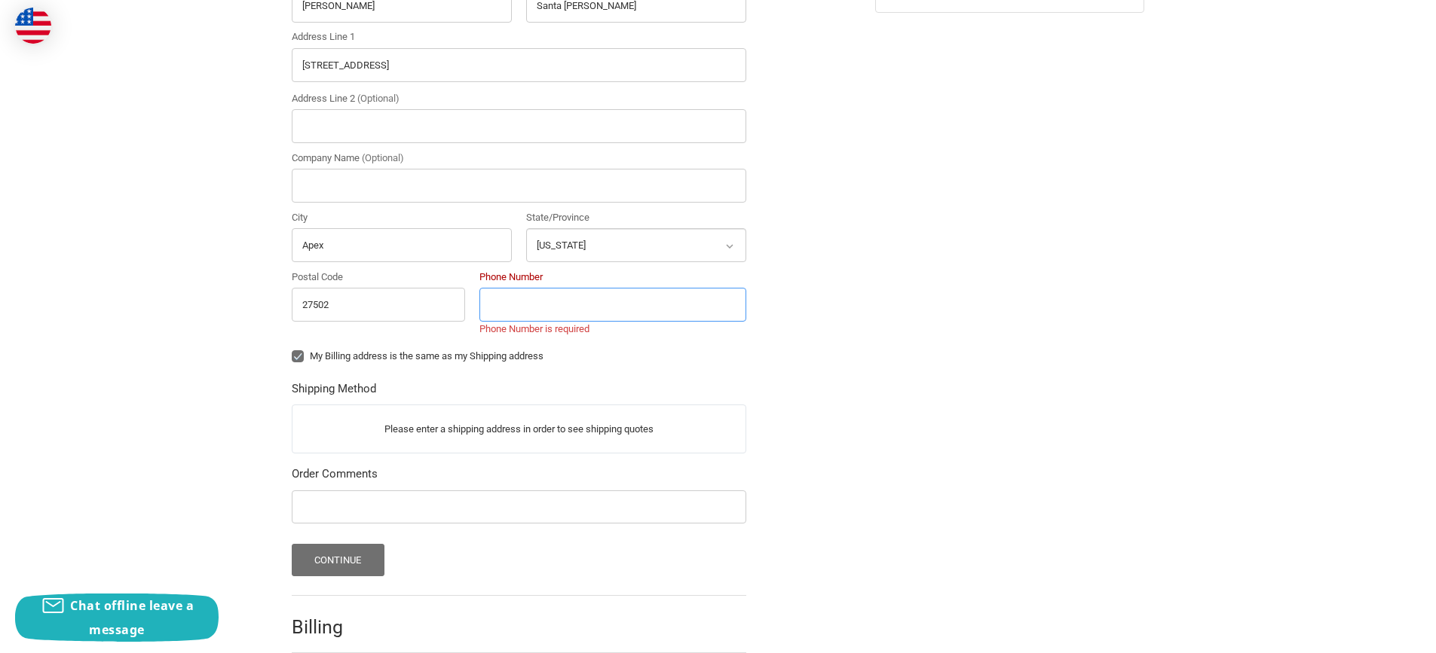
scroll to position [450, 0]
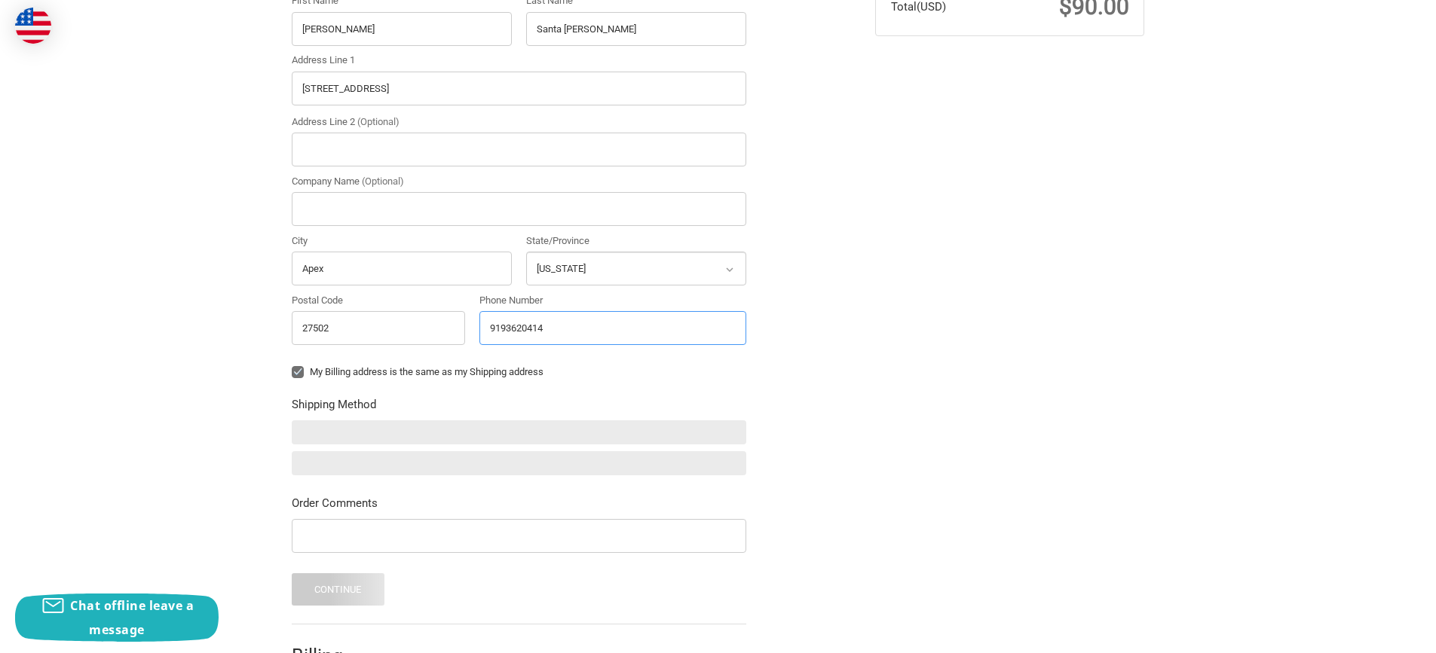
type input "9193620414"
click at [828, 452] on div "Check out faster with: @import url(//fonts.googleapis.com/css?family=Google+San…" at bounding box center [571, 212] width 583 height 1054
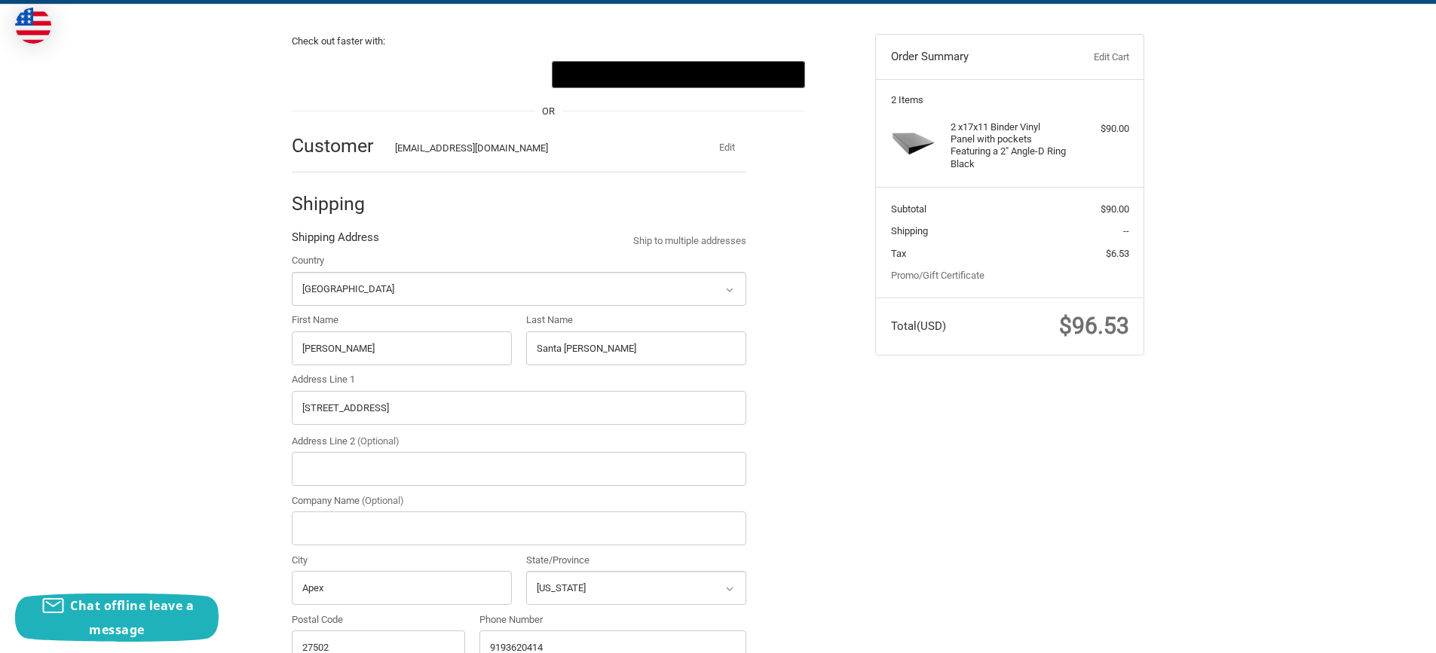
scroll to position [377, 0]
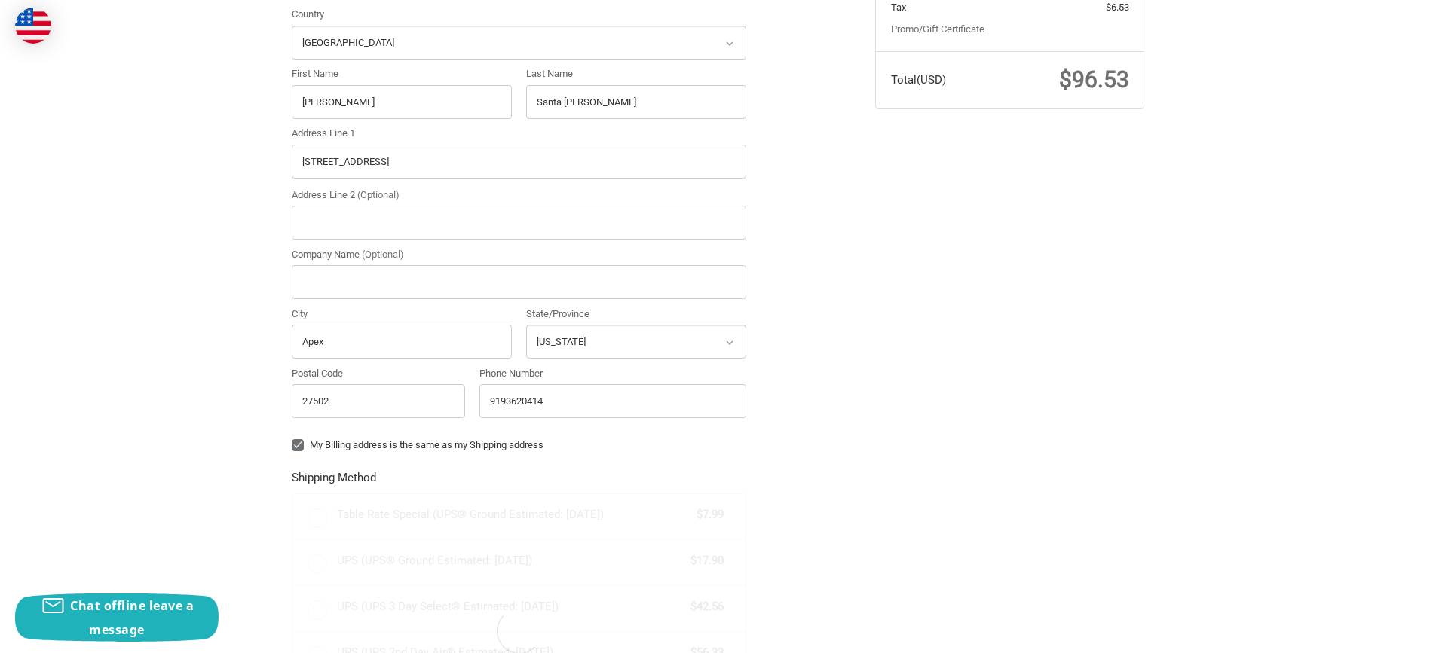
radio input "true"
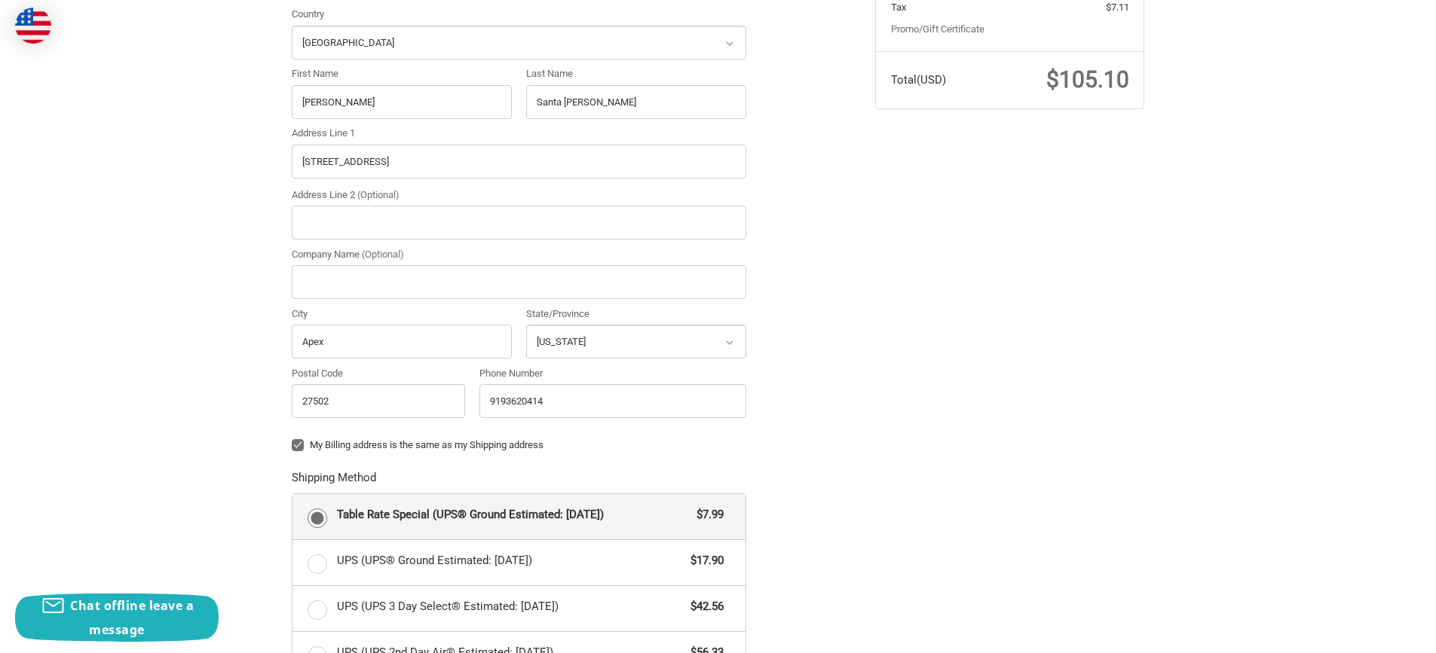
click at [882, 457] on div "Check out faster with: @import url(//fonts.googleapis.com/css?family=Google+San…" at bounding box center [718, 399] width 904 height 1283
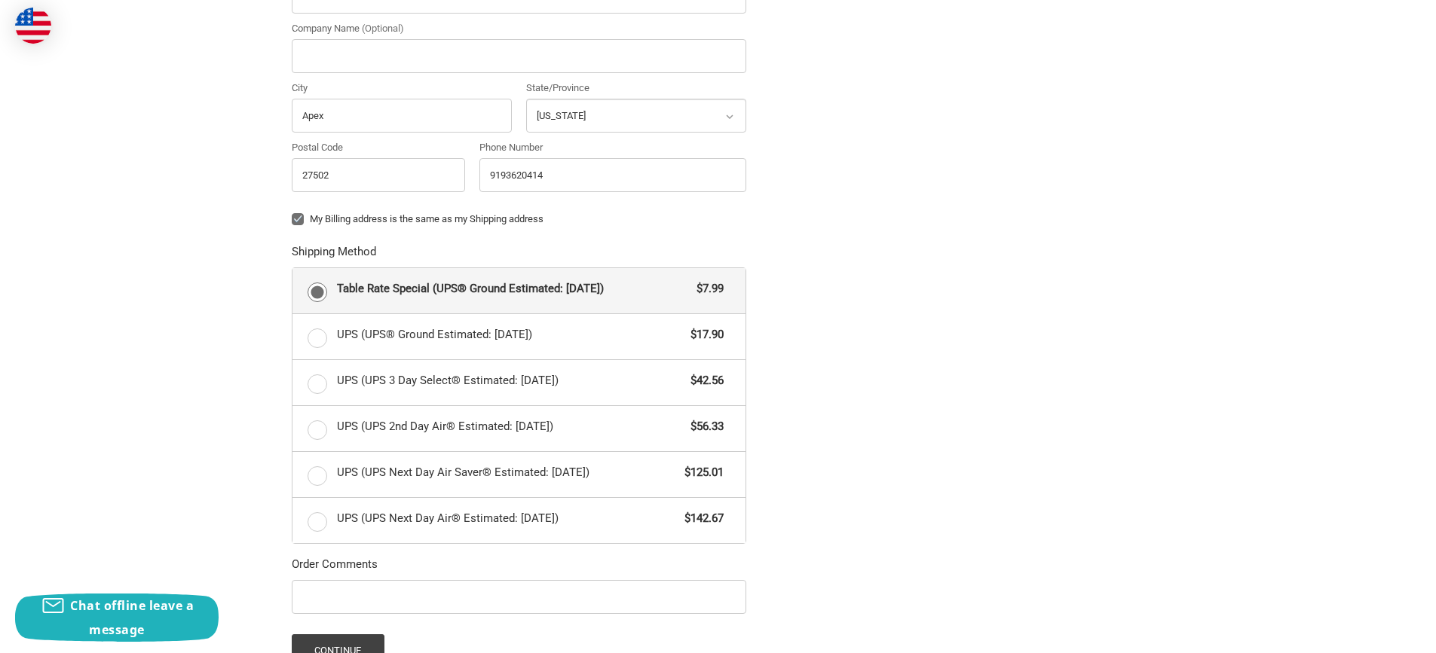
scroll to position [754, 0]
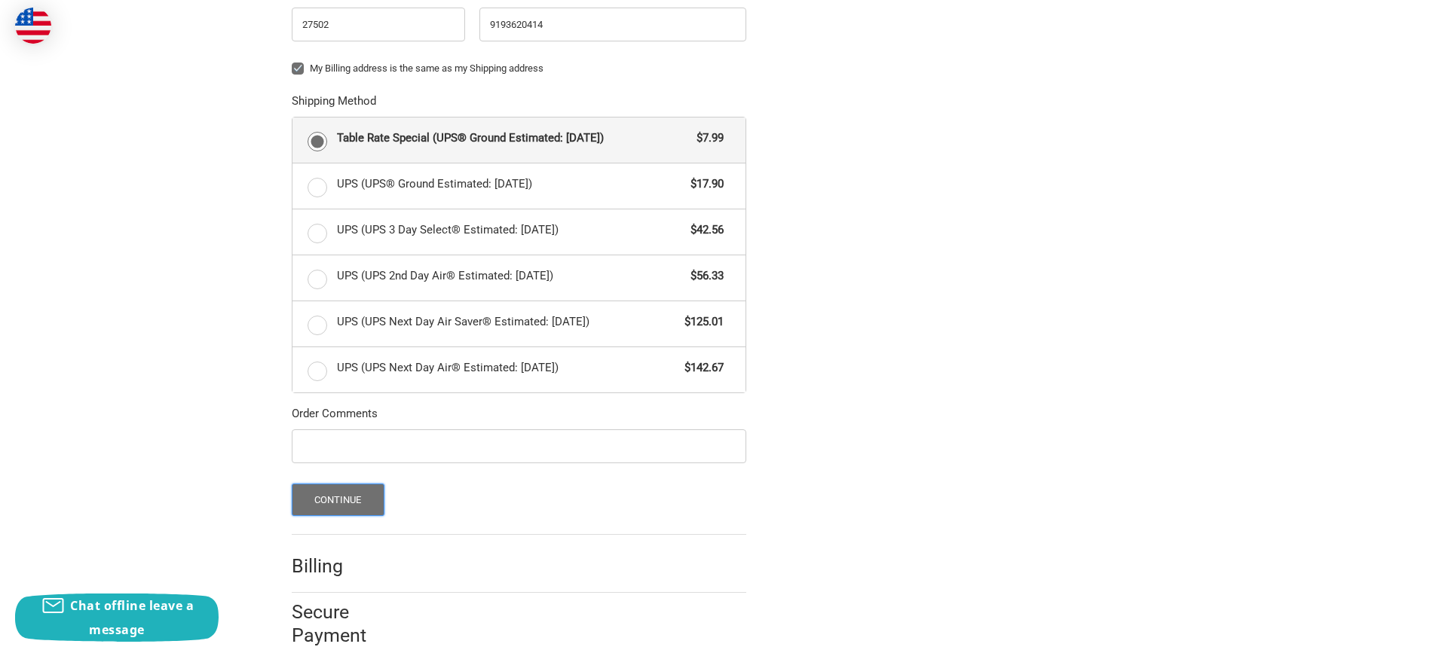
click at [335, 497] on button "Continue" at bounding box center [338, 500] width 93 height 32
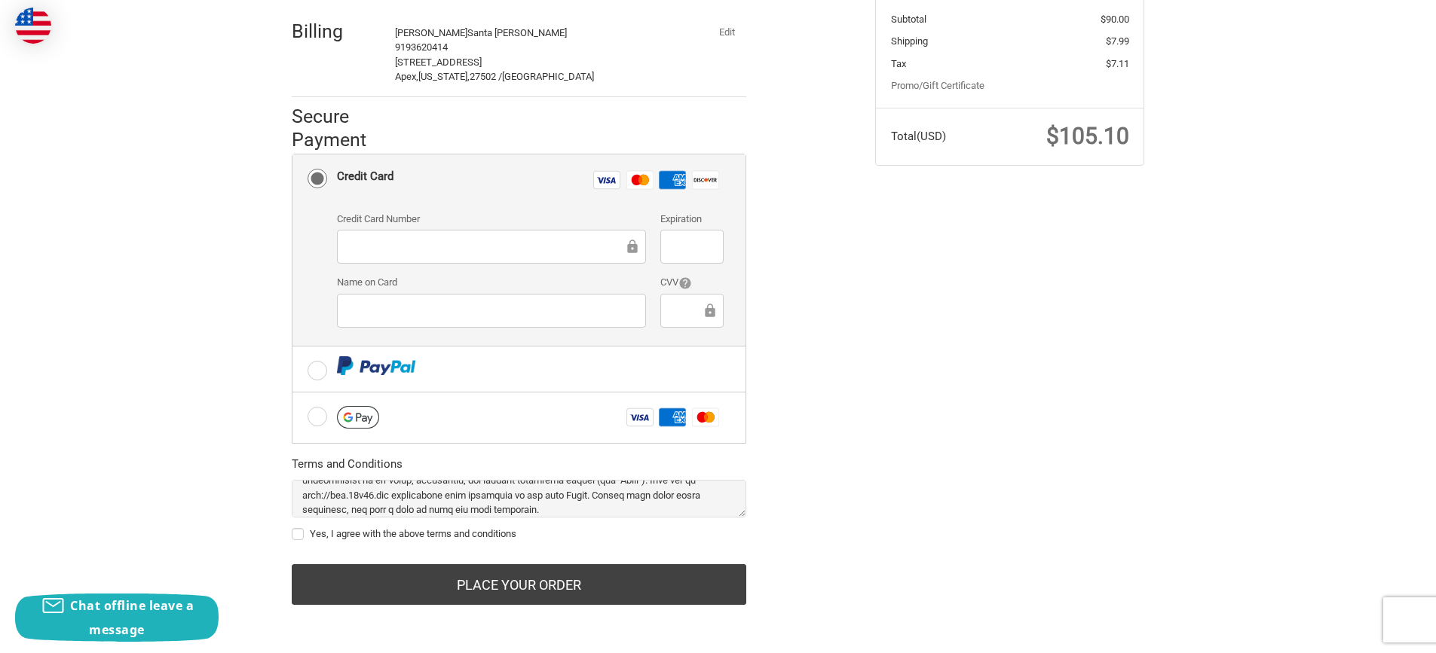
scroll to position [75, 0]
click at [1083, 439] on div "Check out faster with: @import url(//fonts.googleapis.com/css?family=Google+San…" at bounding box center [718, 227] width 904 height 824
click at [285, 520] on div "Check out faster with: @import url(//fonts.googleapis.com/css?family=Google+San…" at bounding box center [571, 219] width 583 height 809
click at [298, 525] on div "Yes, I agree with the above terms and conditions" at bounding box center [519, 513] width 454 height 66
click at [296, 535] on label "Yes, I agree with the above terms and conditions" at bounding box center [519, 534] width 454 height 12
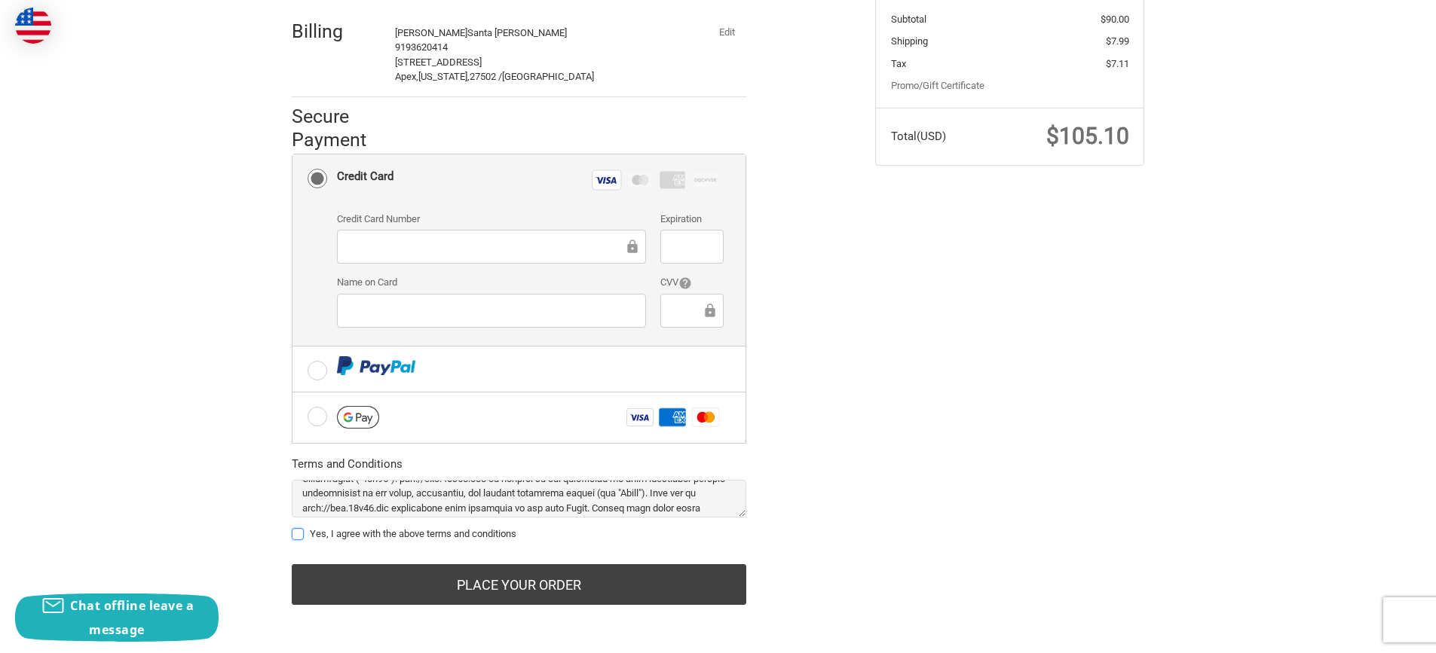
click at [292, 528] on input "Yes, I agree with the above terms and conditions" at bounding box center [292, 527] width 1 height 1
checkbox input "true"
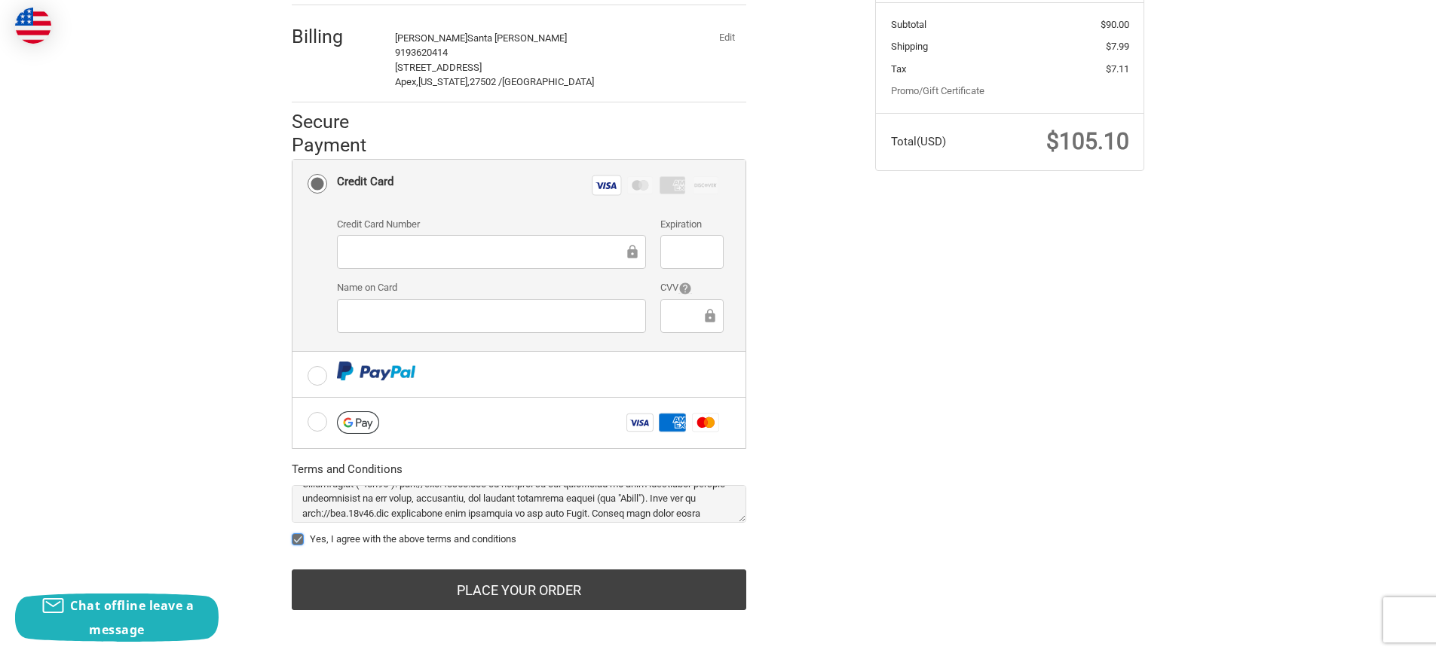
scroll to position [321, 0]
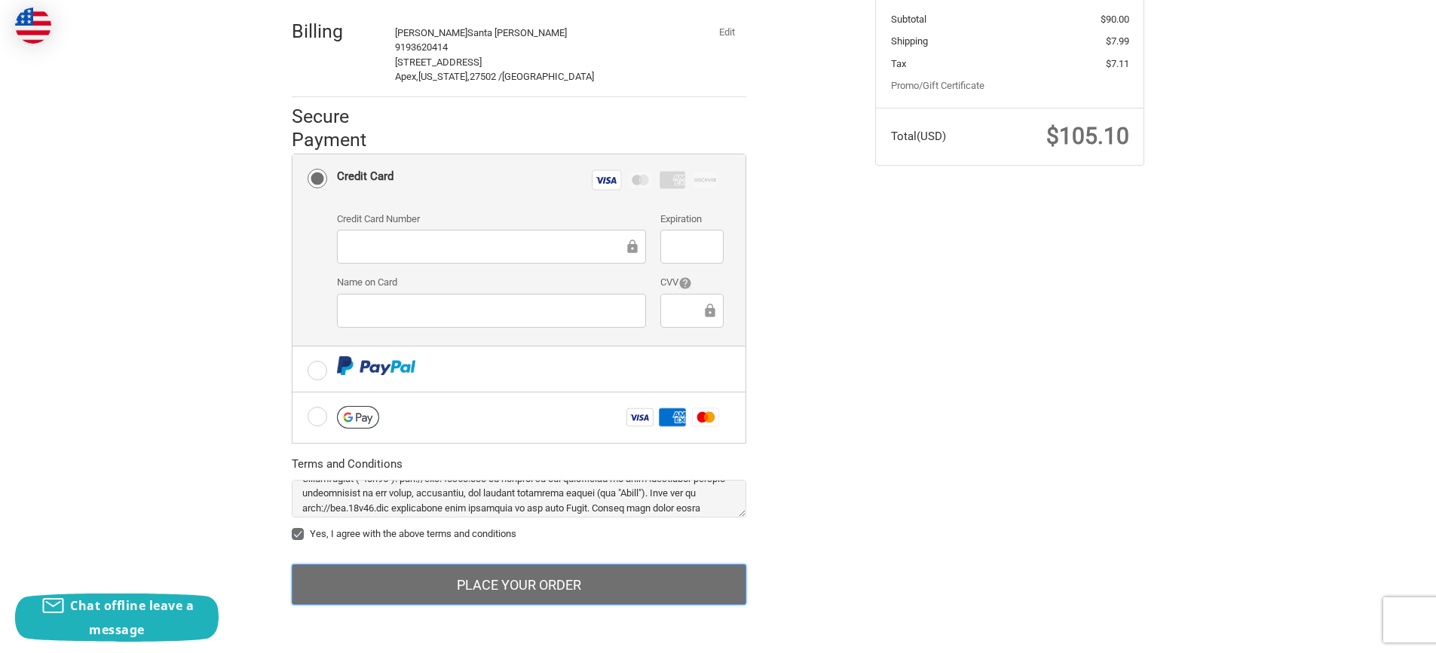
click at [598, 589] on button "Place Your Order" at bounding box center [519, 584] width 454 height 41
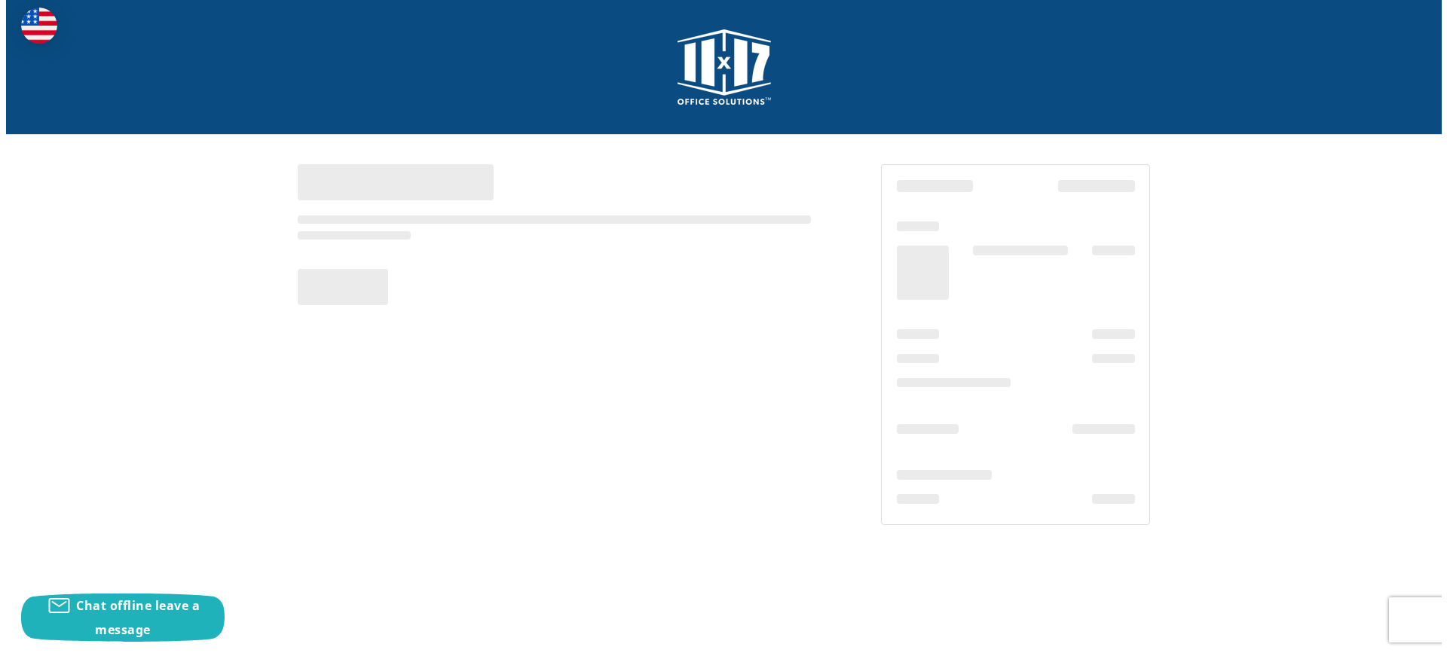
scroll to position [0, 0]
